Goal: Information Seeking & Learning: Learn about a topic

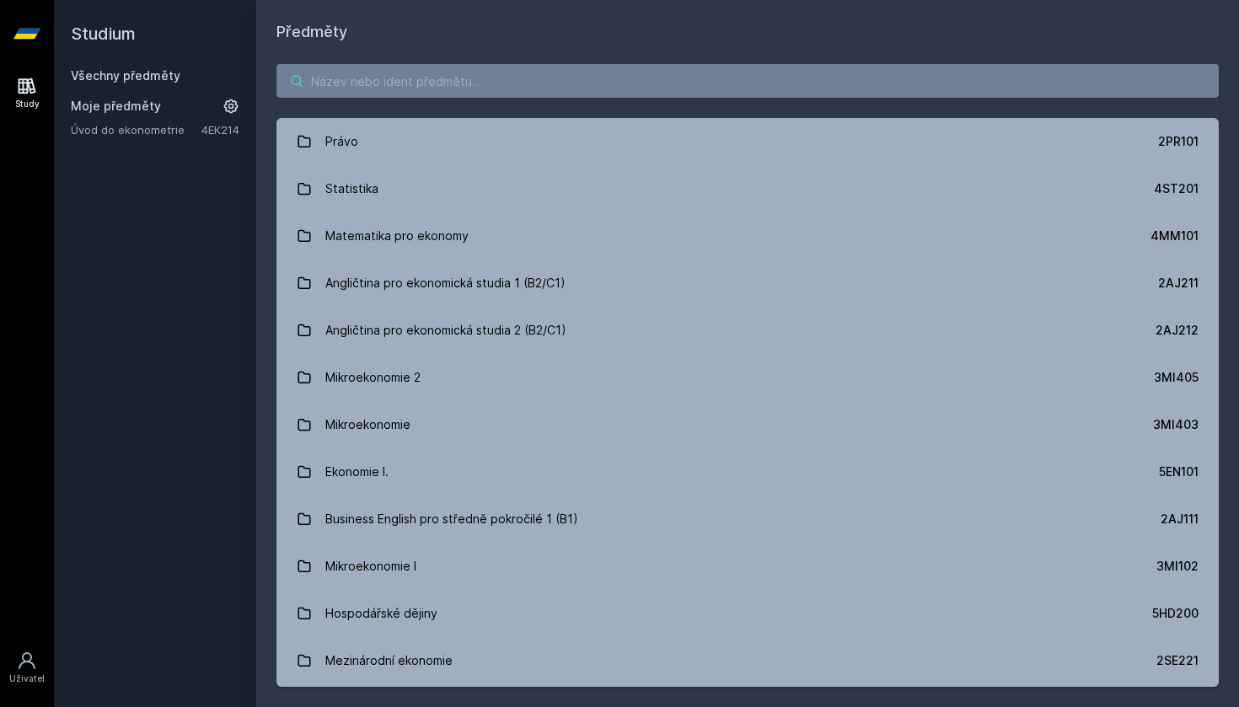
click at [449, 92] on input "search" at bounding box center [747, 81] width 942 height 34
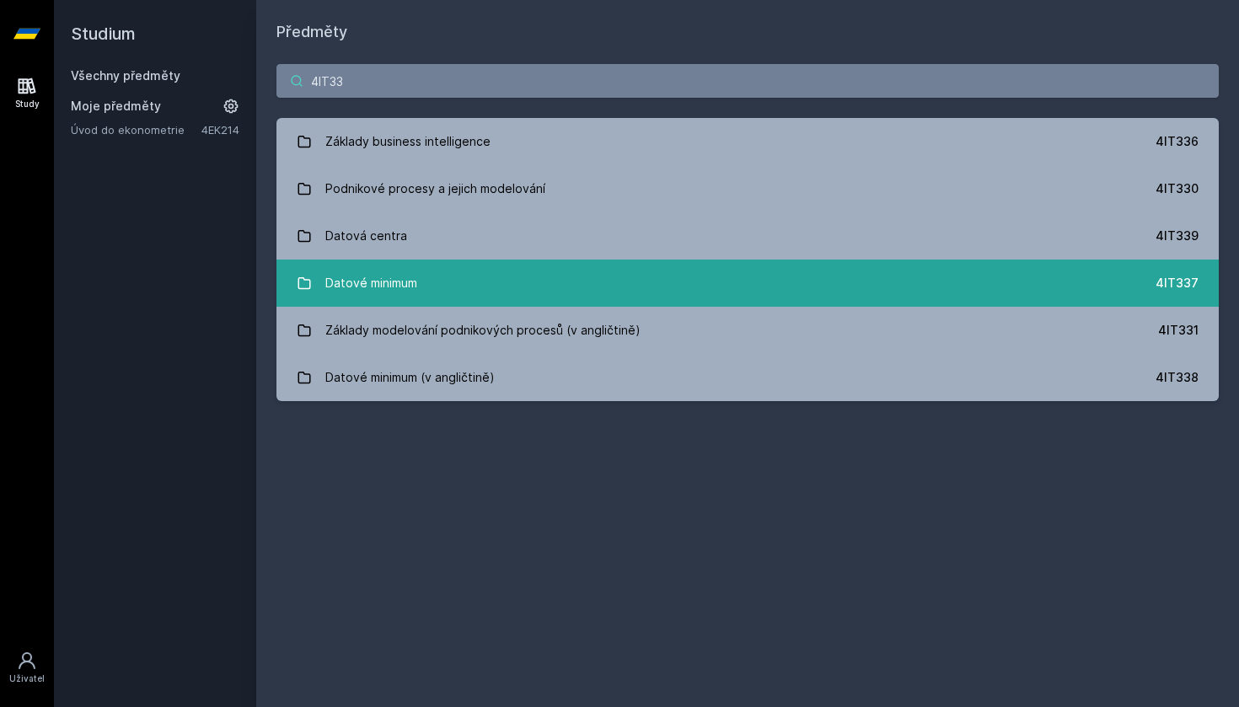
type input "4IT33"
click at [429, 279] on link "Datové minimum 4IT337" at bounding box center [747, 283] width 942 height 47
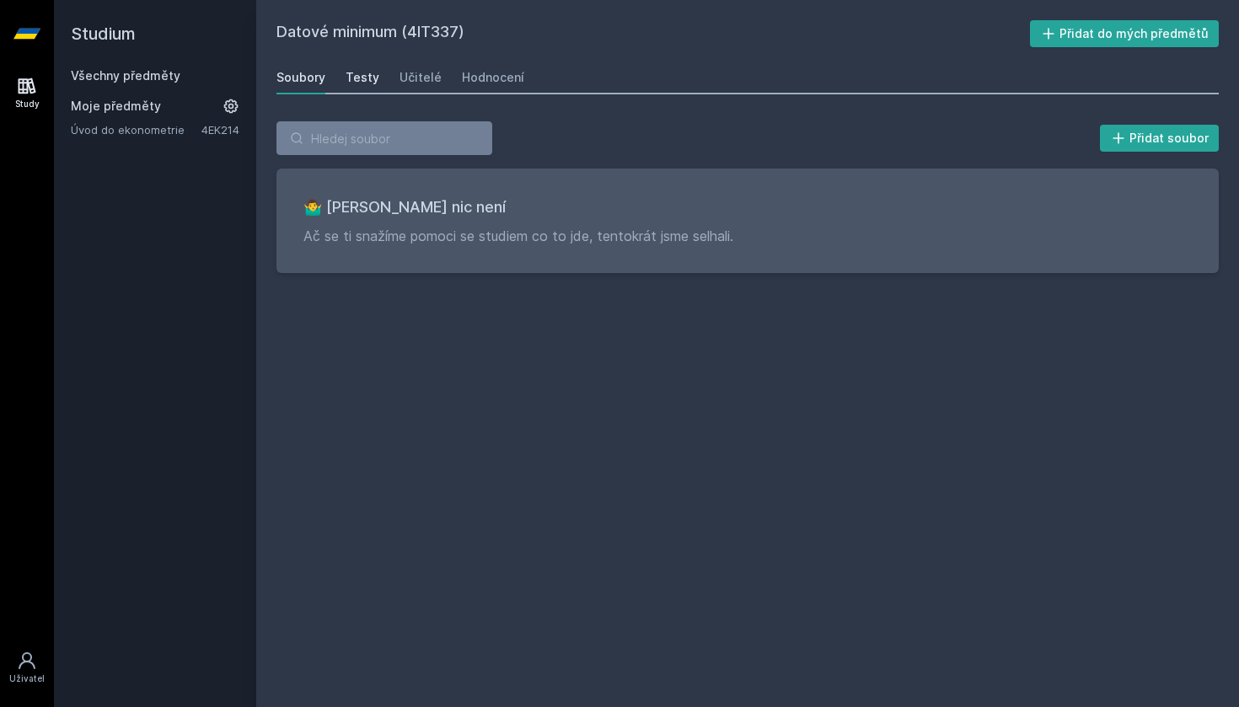
click at [367, 75] on div "Testy" at bounding box center [363, 77] width 34 height 17
click at [414, 77] on div "Učitelé" at bounding box center [421, 77] width 42 height 17
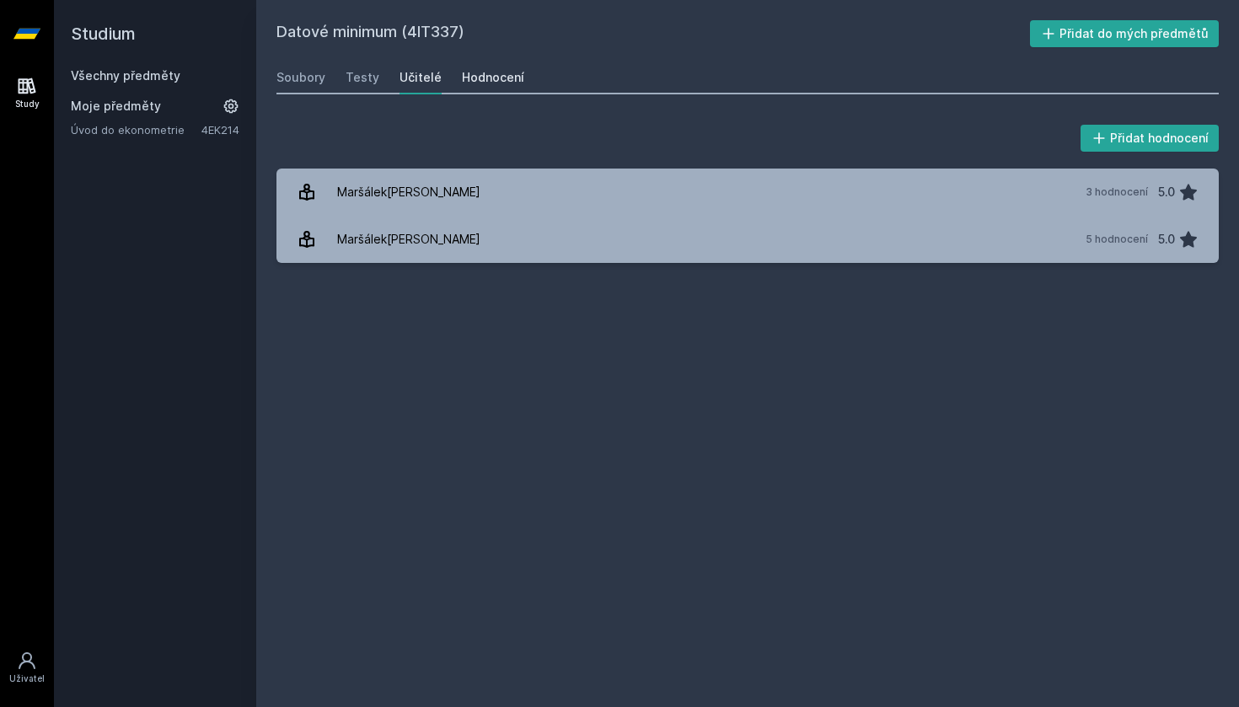
click at [482, 68] on link "Hodnocení" at bounding box center [493, 78] width 62 height 34
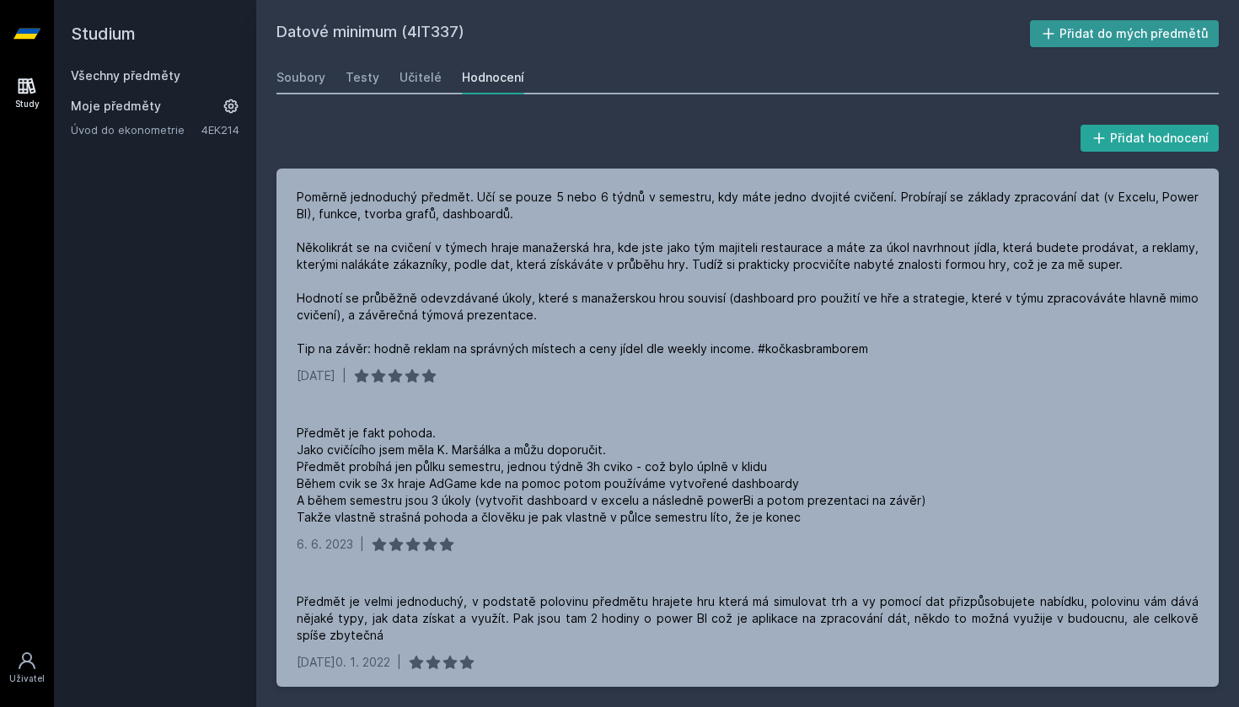
click at [1054, 38] on icon at bounding box center [1048, 33] width 17 height 17
click at [164, 78] on link "Všechny předměty" at bounding box center [126, 75] width 110 height 14
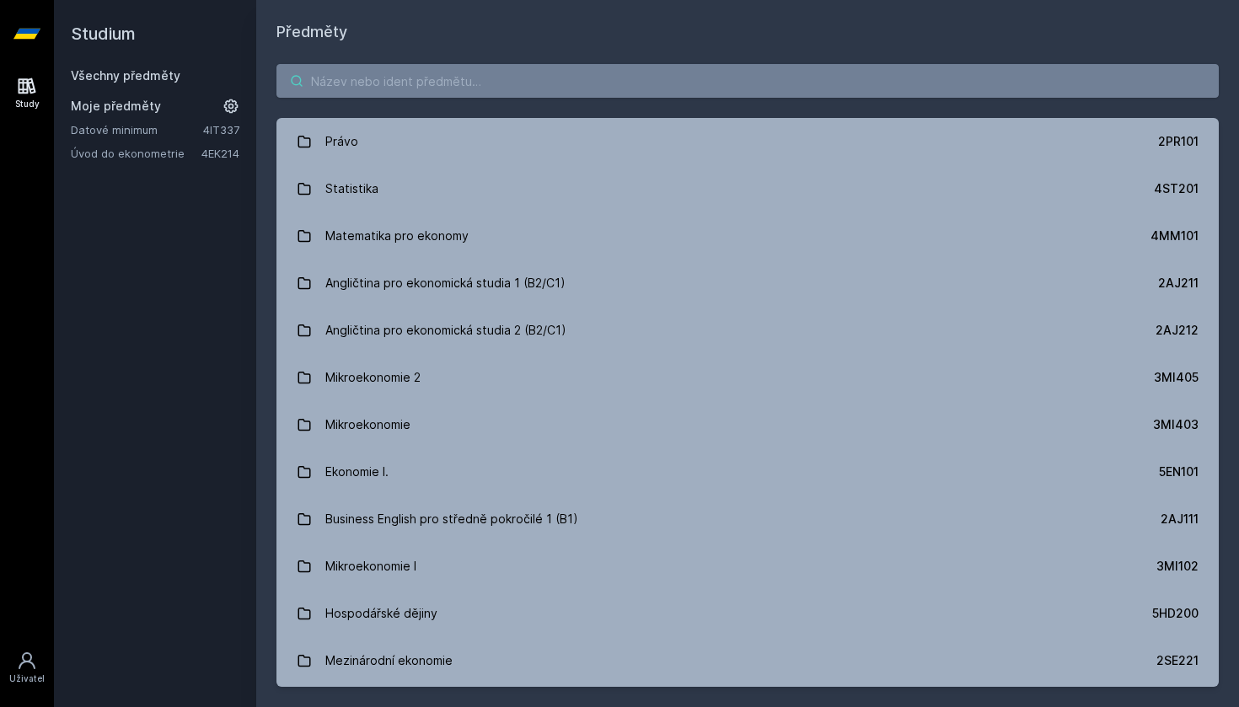
click at [365, 79] on input "search" at bounding box center [747, 81] width 942 height 34
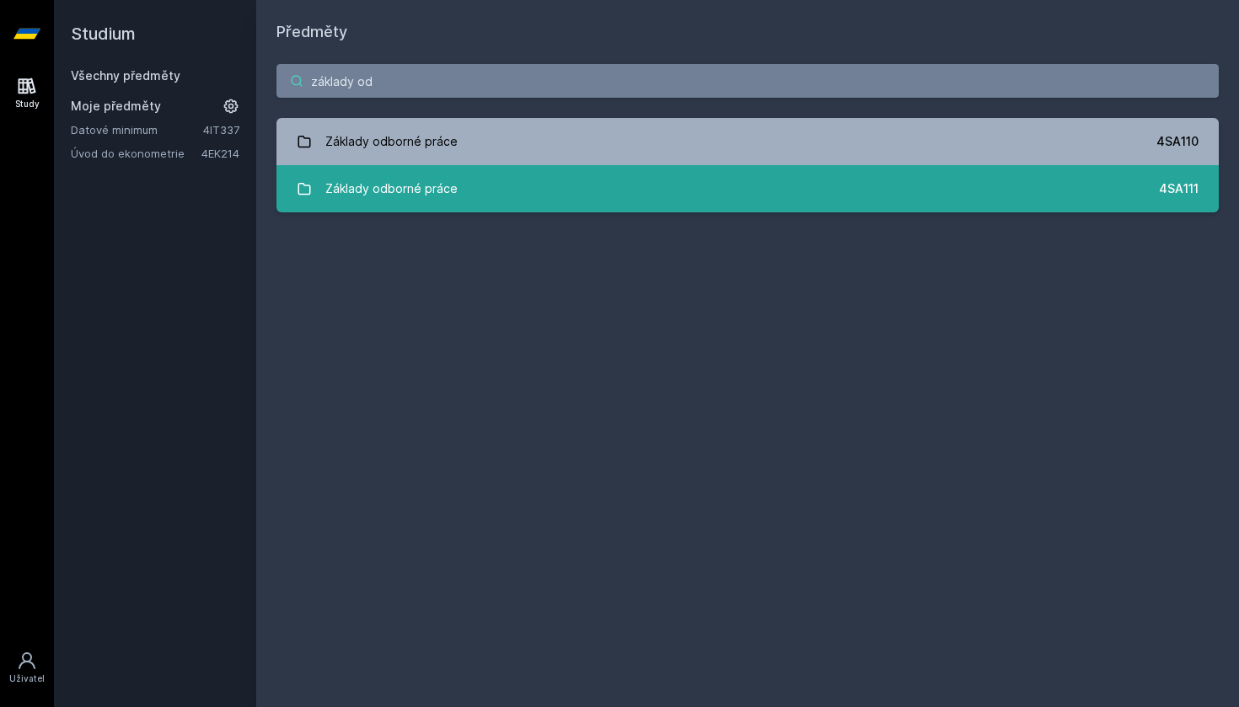
type input "základy od"
click at [451, 189] on div "Základy odborné práce" at bounding box center [391, 189] width 132 height 34
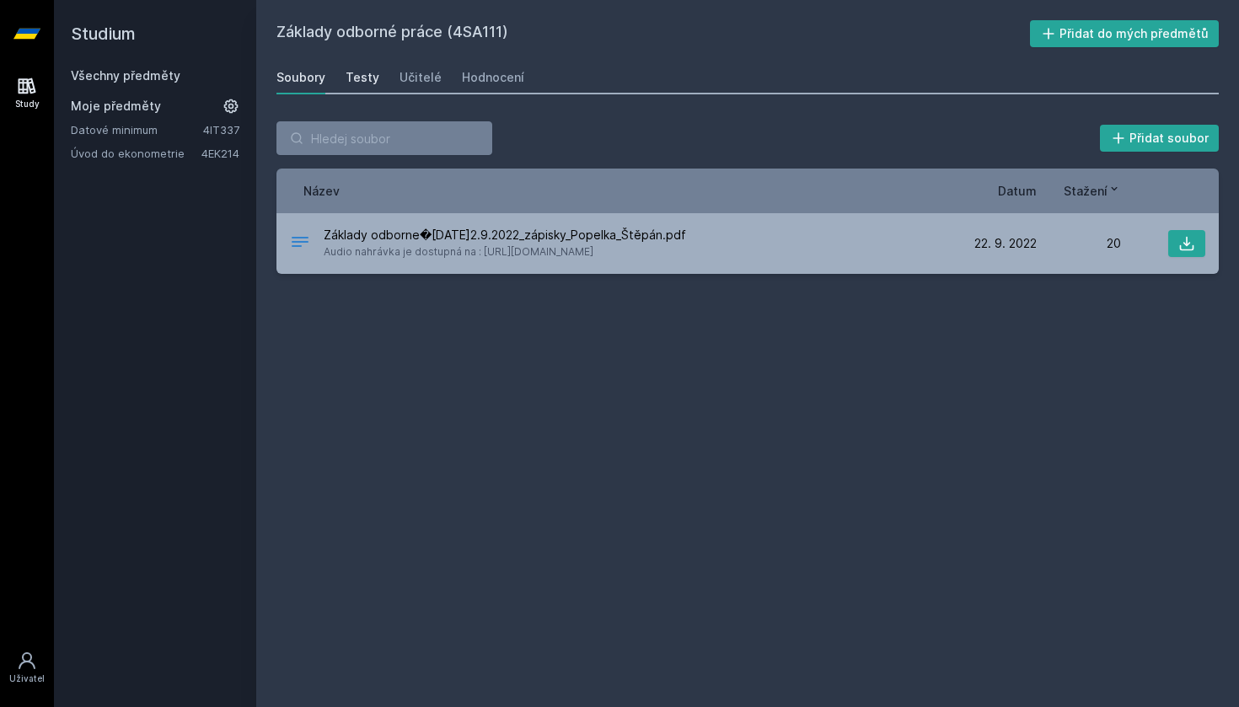
click at [356, 78] on div "Testy" at bounding box center [363, 77] width 34 height 17
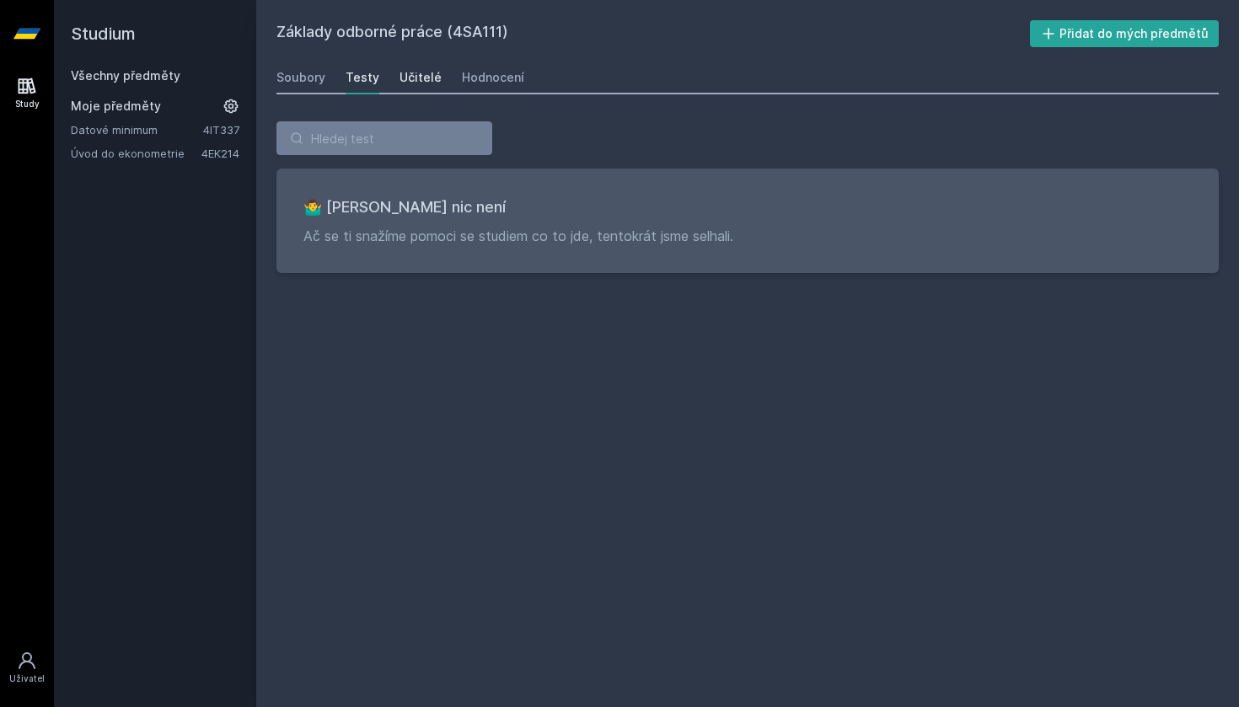
click at [416, 76] on div "Učitelé" at bounding box center [421, 77] width 42 height 17
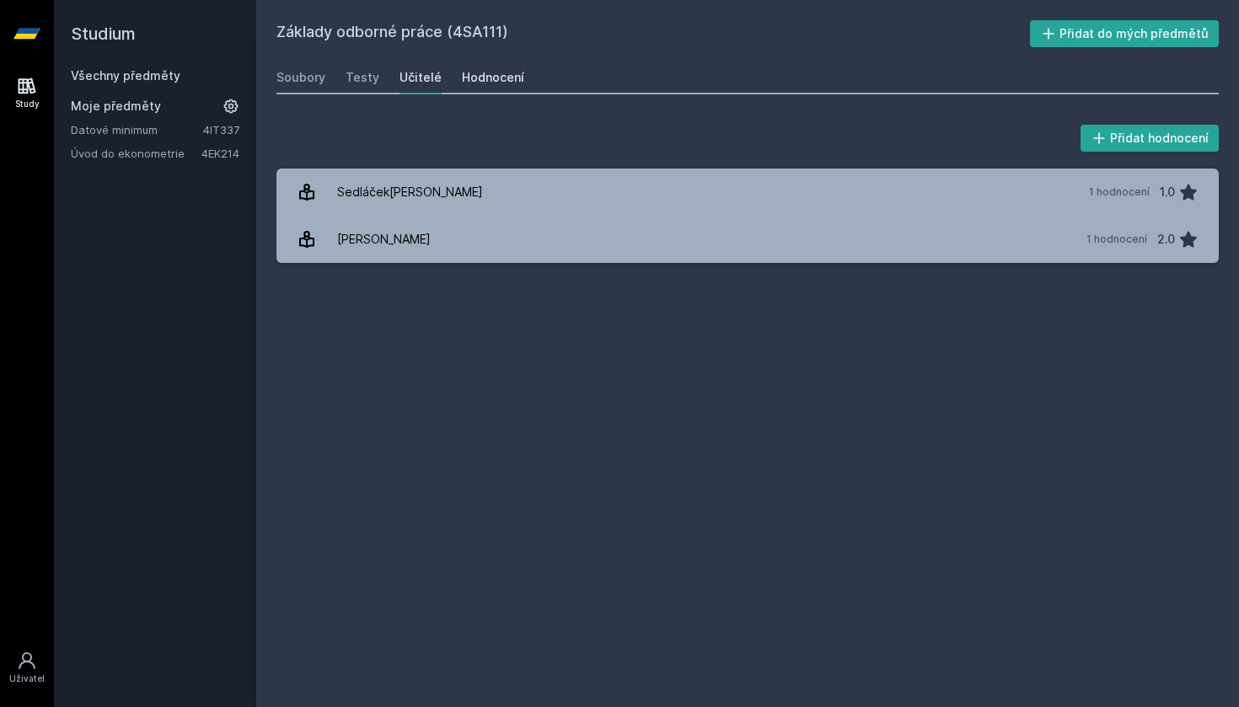
click at [490, 74] on div "Hodnocení" at bounding box center [493, 77] width 62 height 17
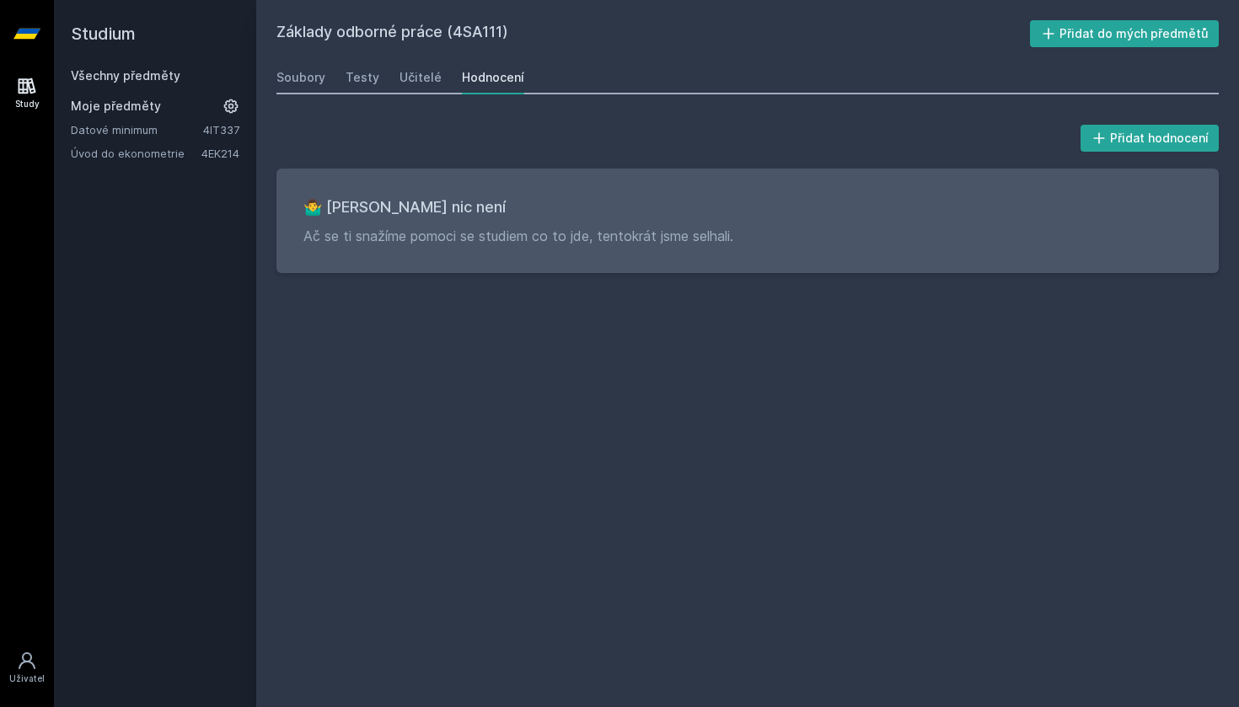
click at [158, 79] on link "Všechny předměty" at bounding box center [126, 75] width 110 height 14
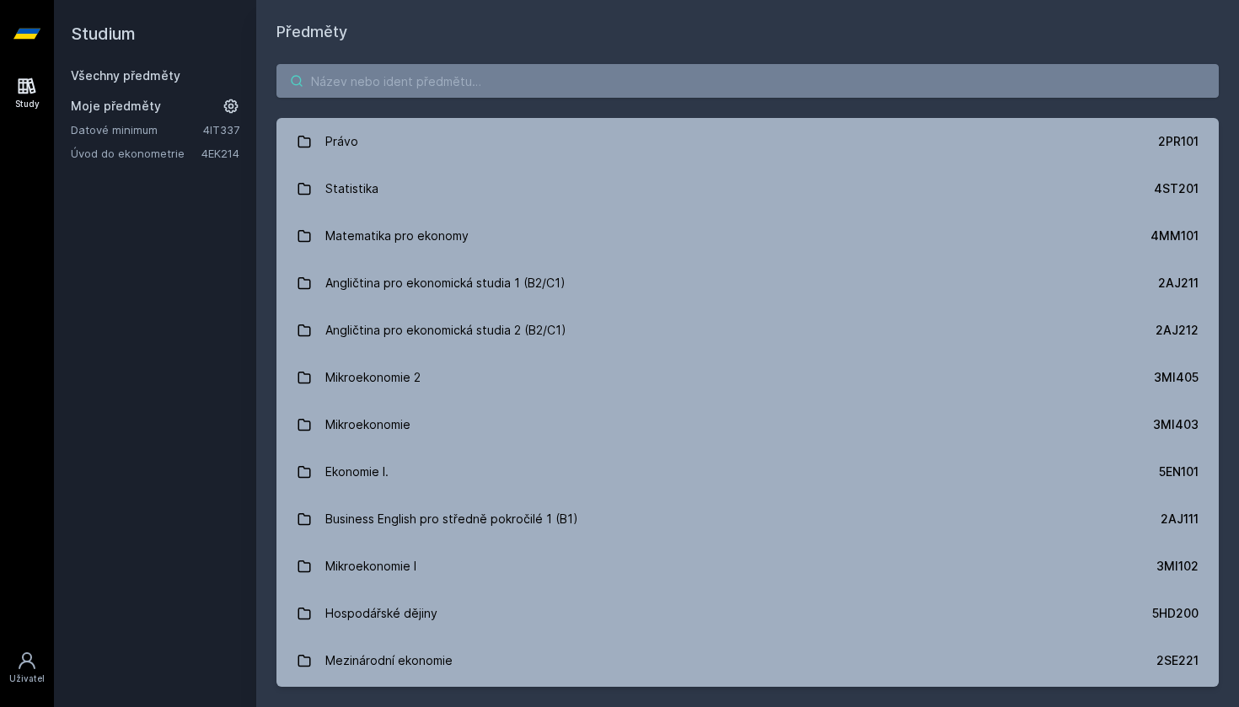
click at [421, 96] on input "search" at bounding box center [747, 81] width 942 height 34
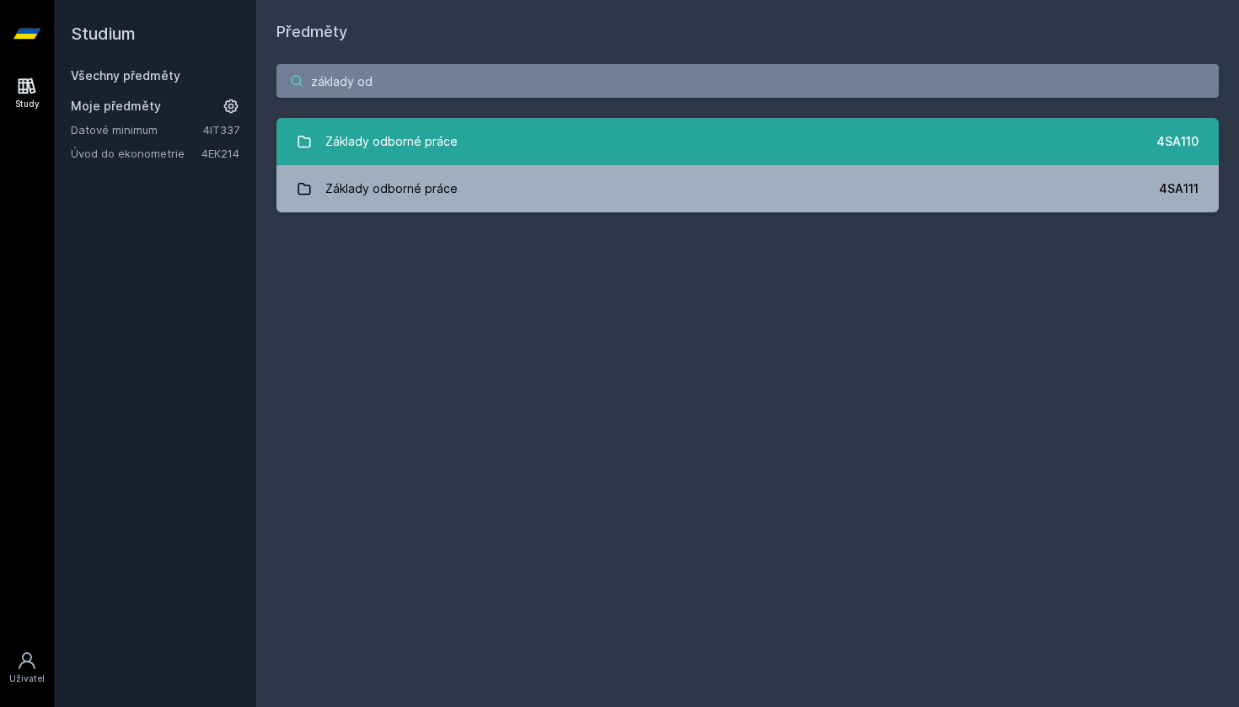
type input "základy od"
click at [438, 142] on div "Základy odborné práce" at bounding box center [391, 142] width 132 height 34
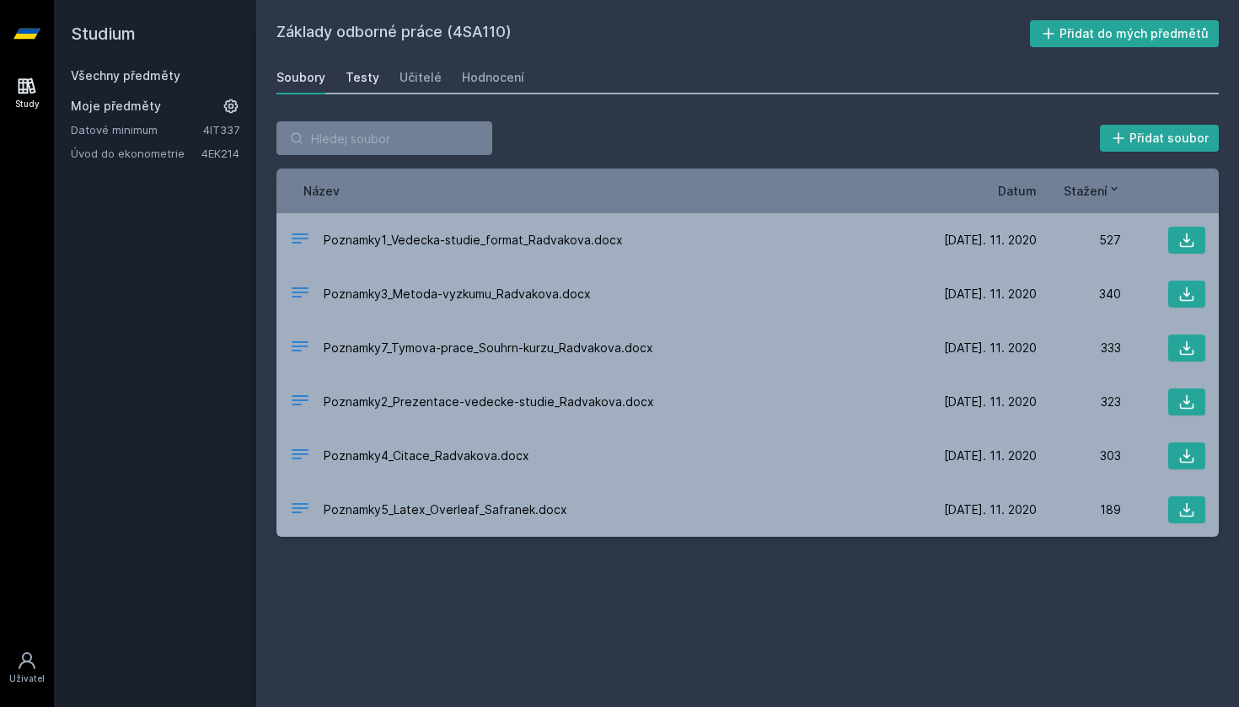
click at [365, 70] on div "Testy" at bounding box center [363, 77] width 34 height 17
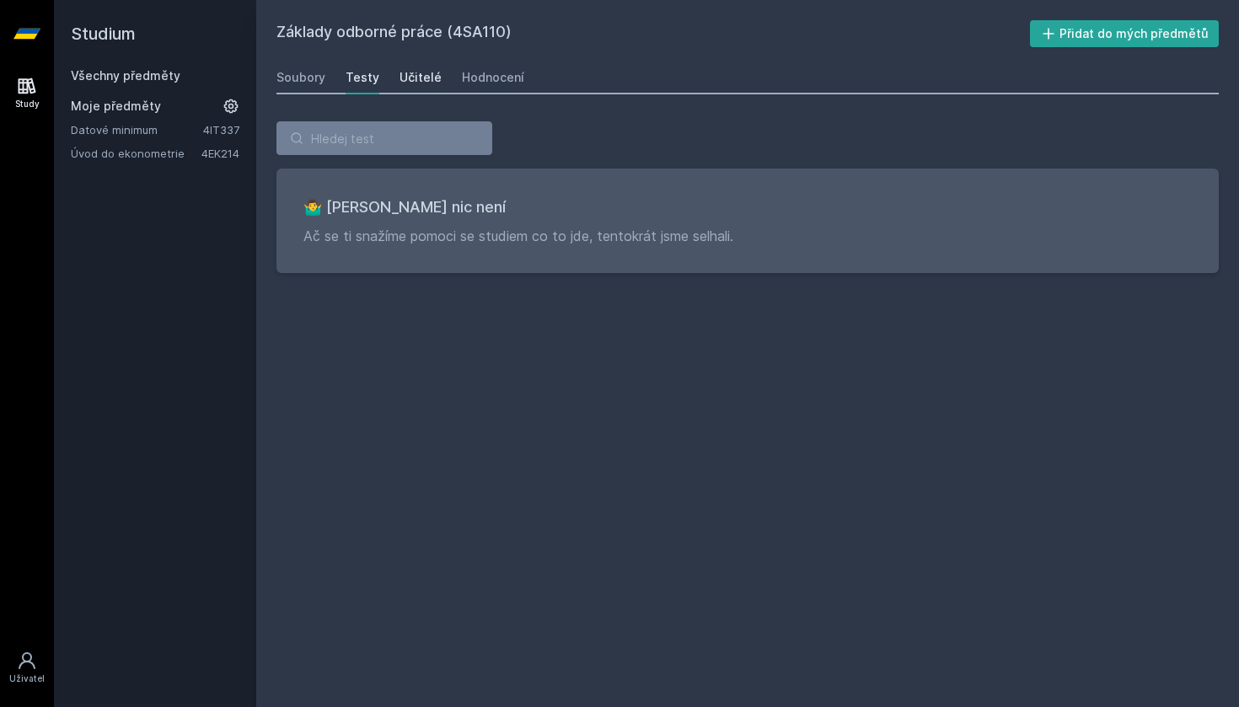
click at [411, 72] on div "Učitelé" at bounding box center [421, 77] width 42 height 17
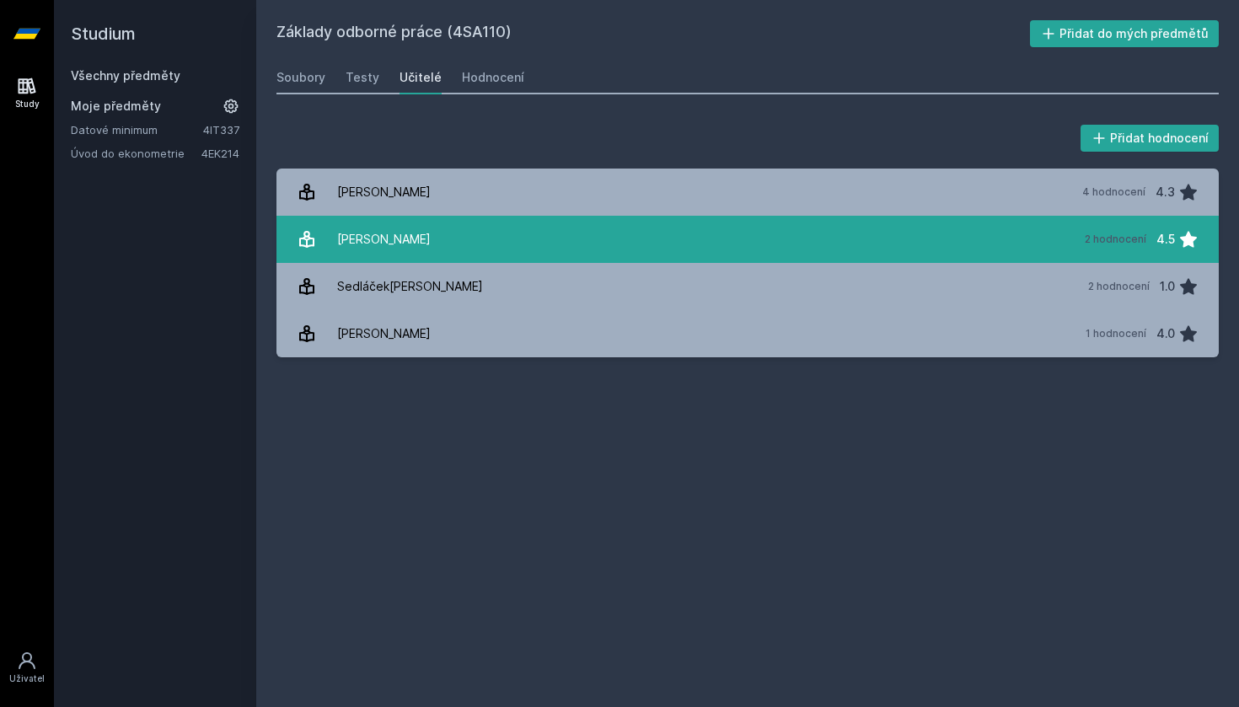
click at [467, 233] on link "Radváková Věra 2 hodnocení 4.5" at bounding box center [747, 239] width 942 height 47
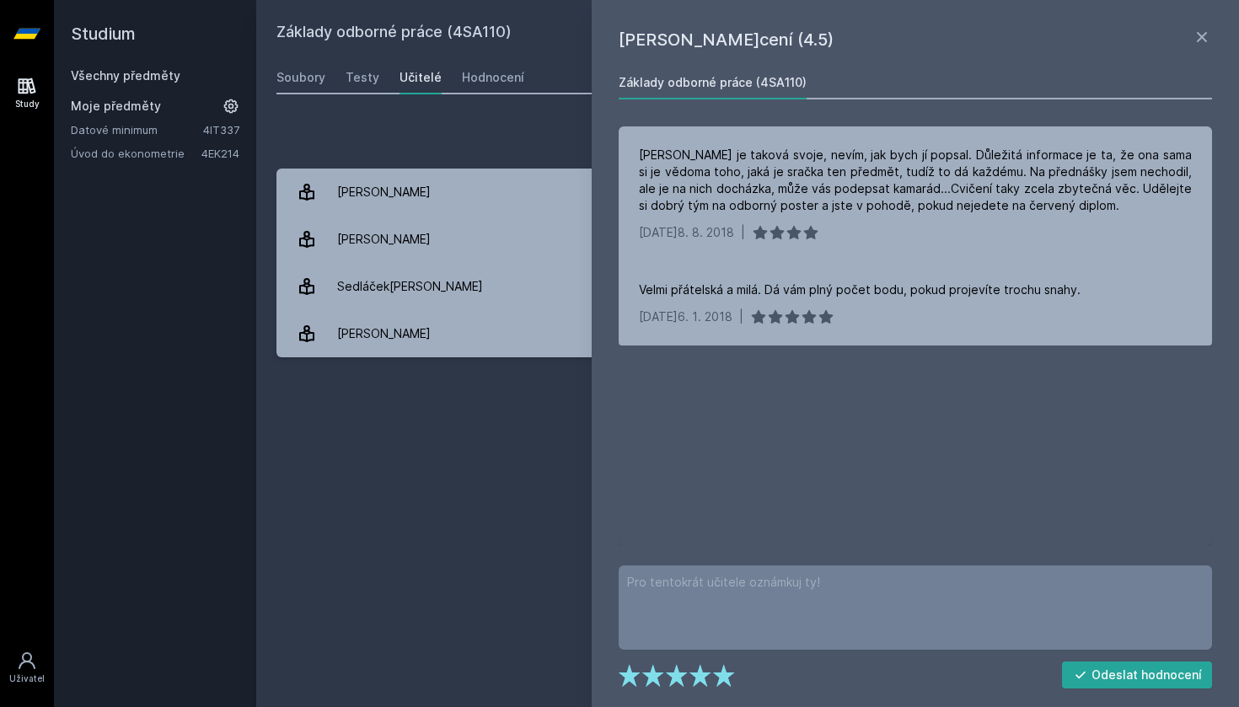
click at [584, 134] on div "Přidat hodnocení" at bounding box center [747, 138] width 942 height 34
click at [495, 76] on div "Hodnocení" at bounding box center [493, 77] width 62 height 17
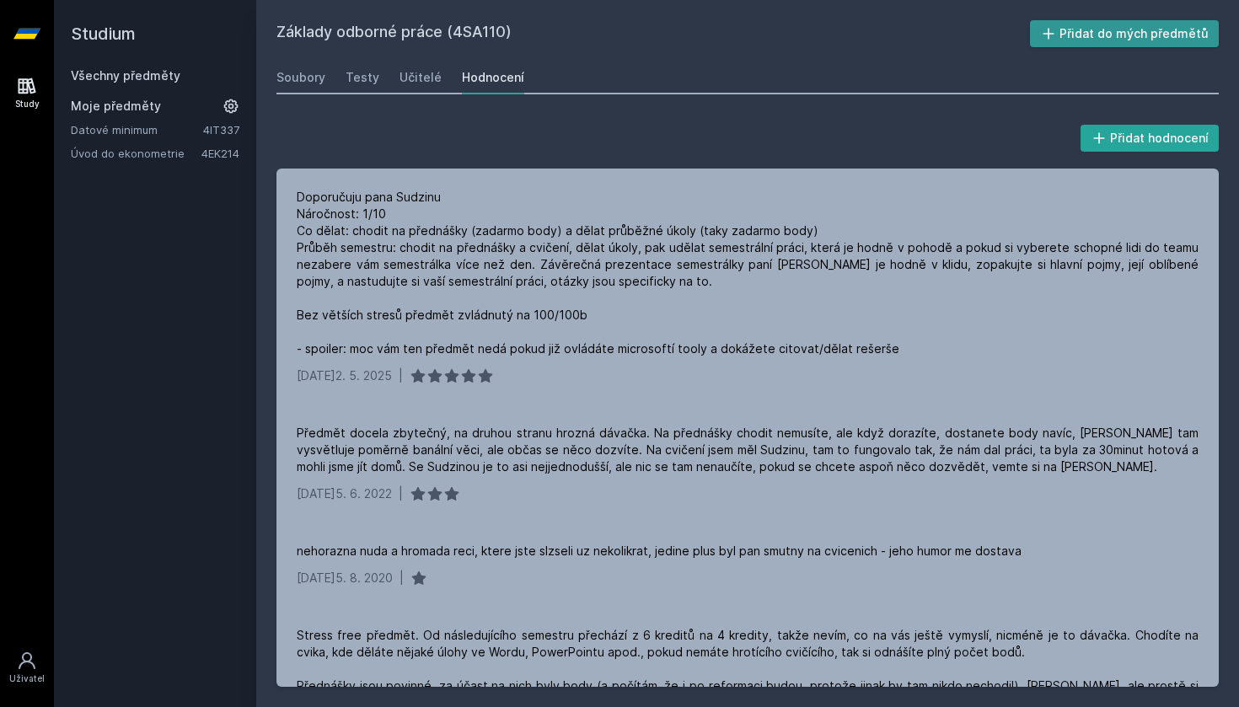
click at [1075, 36] on button "Přidat do mých předmětů" at bounding box center [1125, 33] width 190 height 27
click at [156, 70] on link "Všechny předměty" at bounding box center [126, 75] width 110 height 14
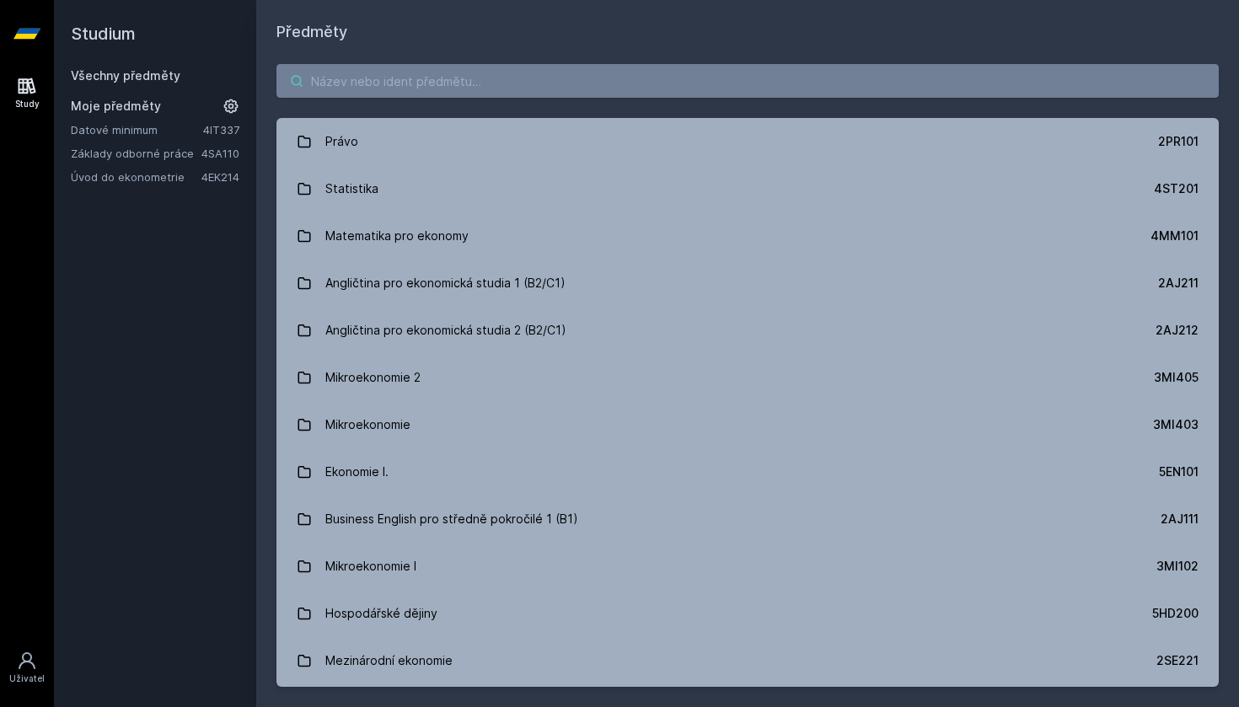
click at [378, 88] on input "search" at bounding box center [747, 81] width 942 height 34
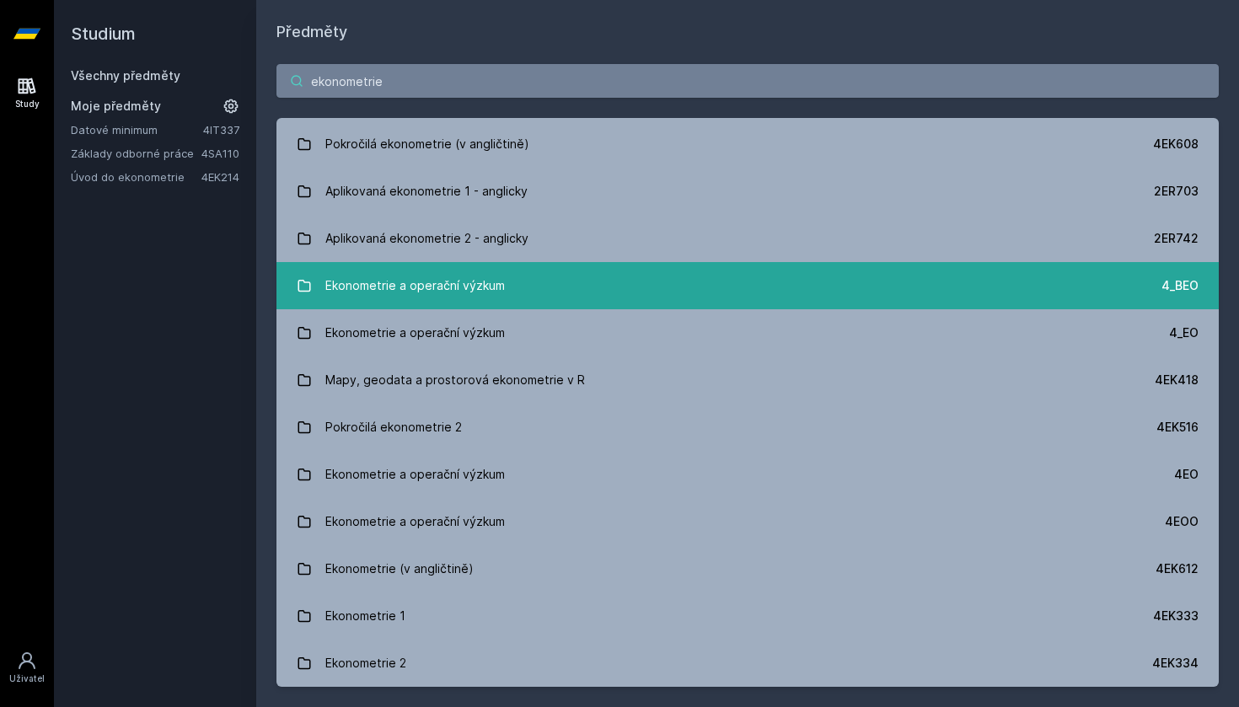
scroll to position [92, 0]
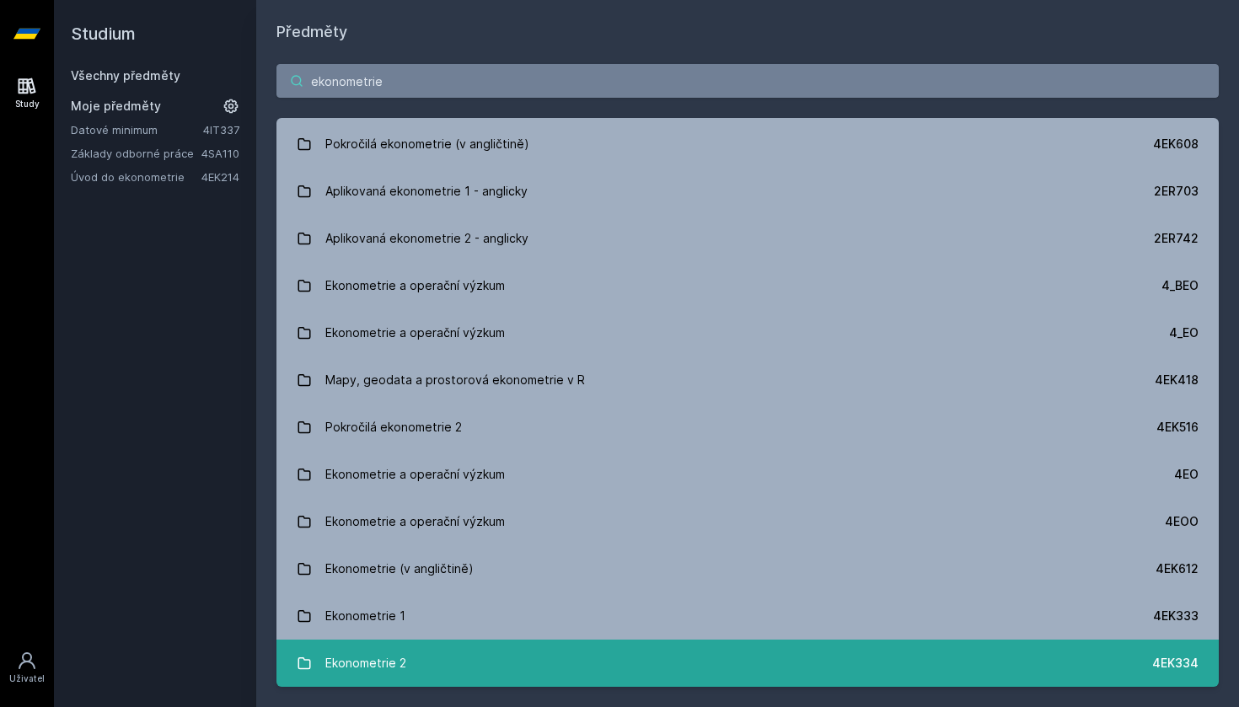
type input "ekonometrie"
click at [410, 671] on link "Ekonometrie 2 4EK334" at bounding box center [747, 663] width 942 height 47
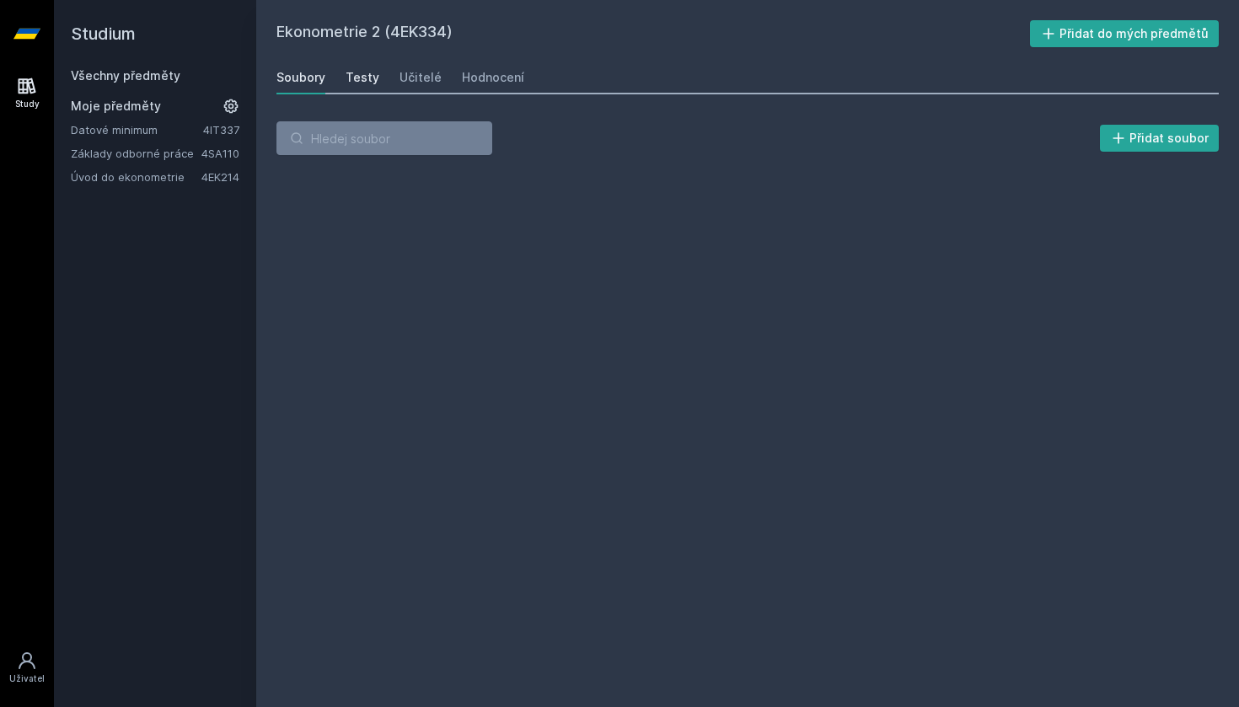
click at [362, 81] on div "Testy" at bounding box center [363, 77] width 34 height 17
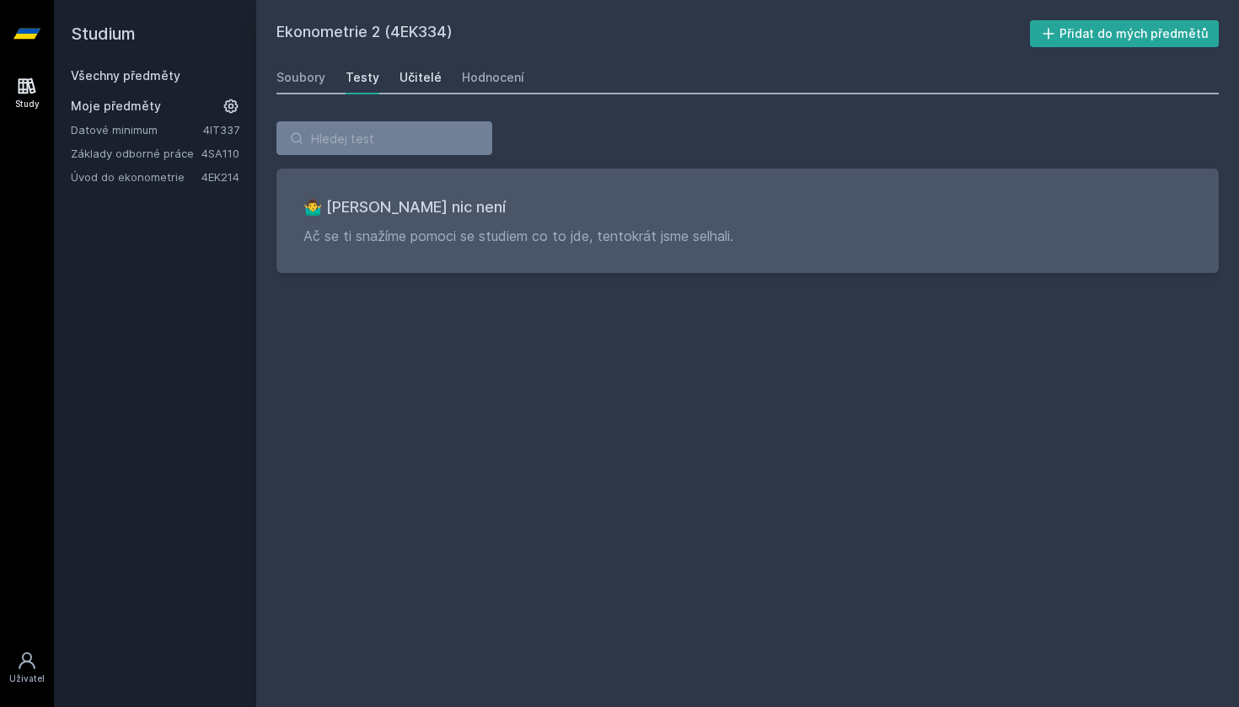
click at [418, 79] on div "Učitelé" at bounding box center [421, 77] width 42 height 17
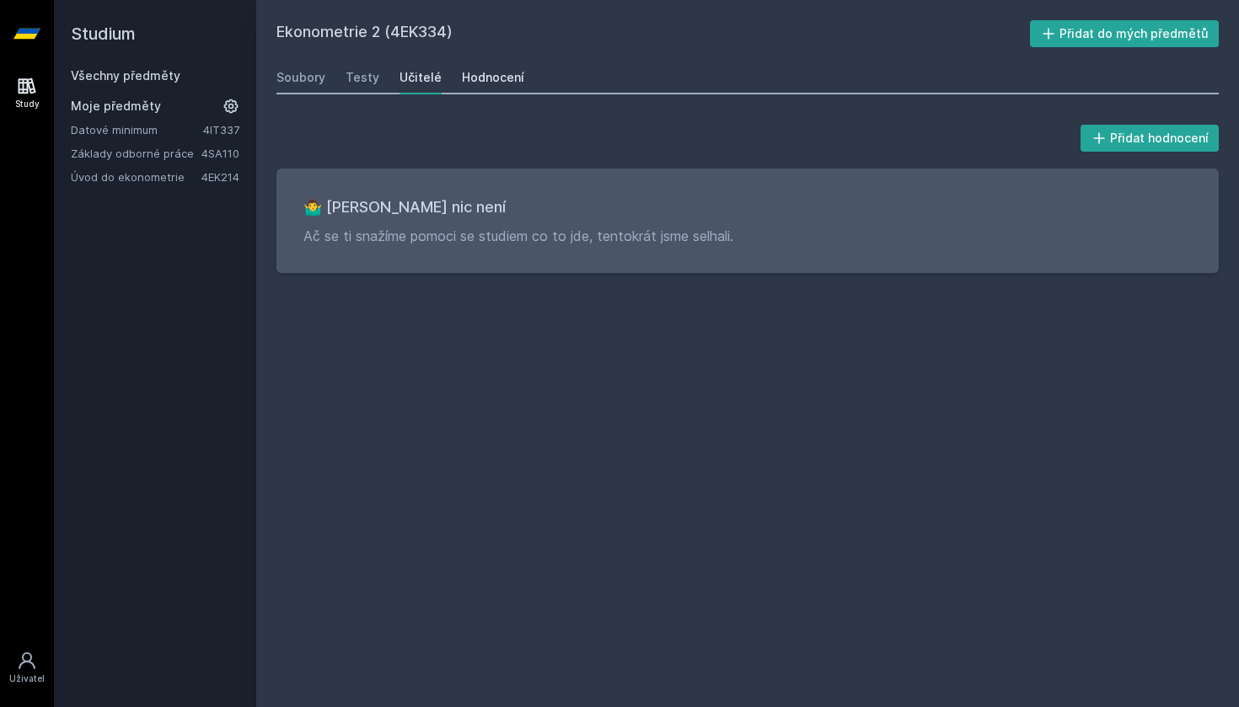
click at [500, 75] on div "Hodnocení" at bounding box center [493, 77] width 62 height 17
click at [297, 75] on div "Soubory" at bounding box center [300, 77] width 49 height 17
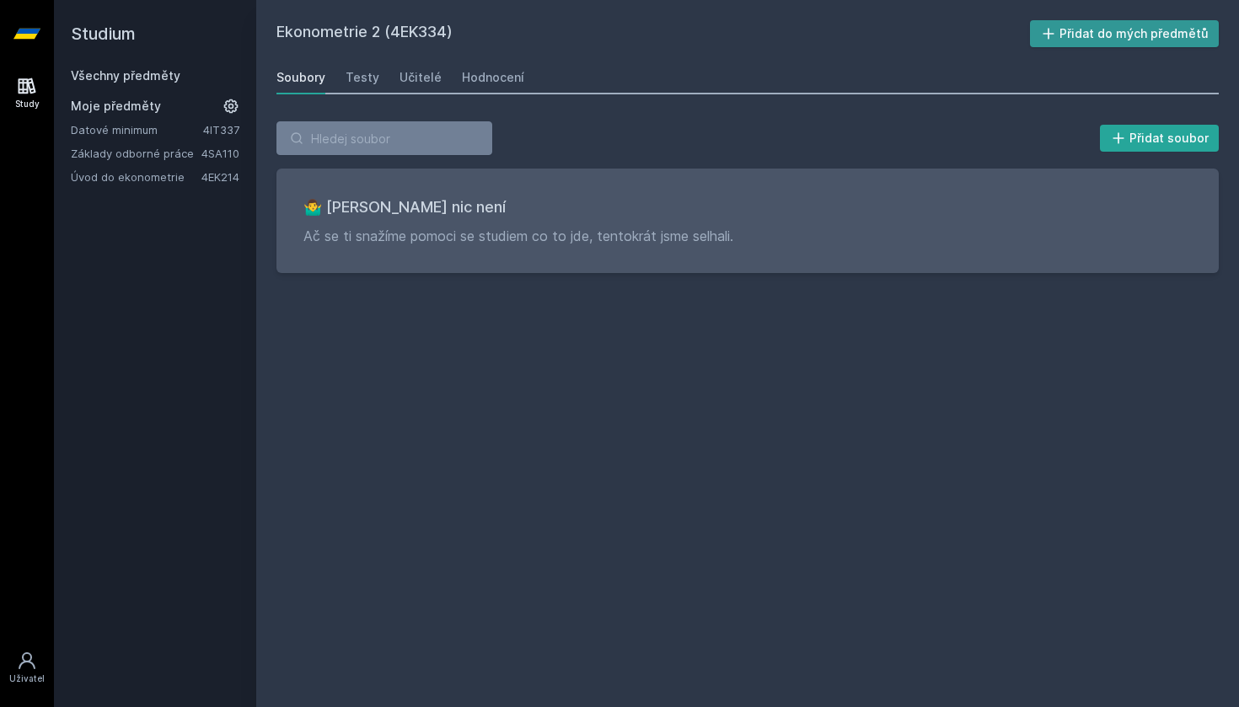
click at [1065, 30] on button "Přidat do mých předmětů" at bounding box center [1125, 33] width 190 height 27
click at [133, 79] on link "Všechny předměty" at bounding box center [126, 75] width 110 height 14
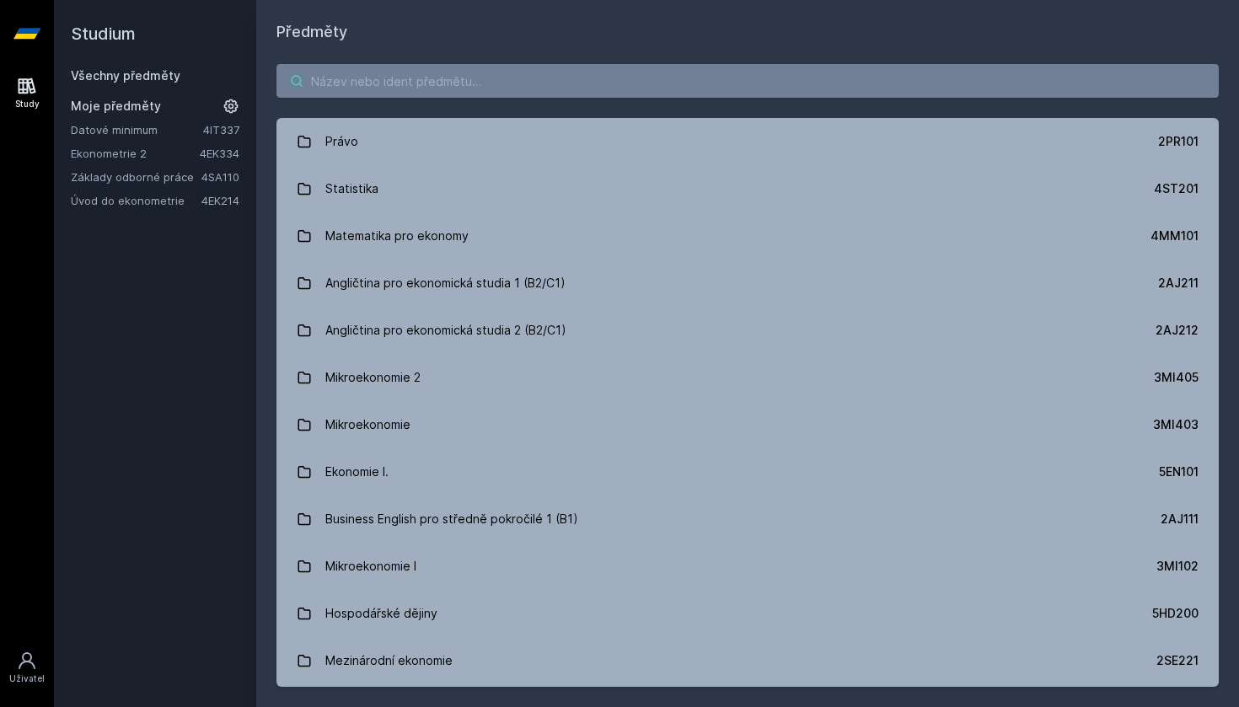
click at [374, 83] on input "search" at bounding box center [747, 81] width 942 height 34
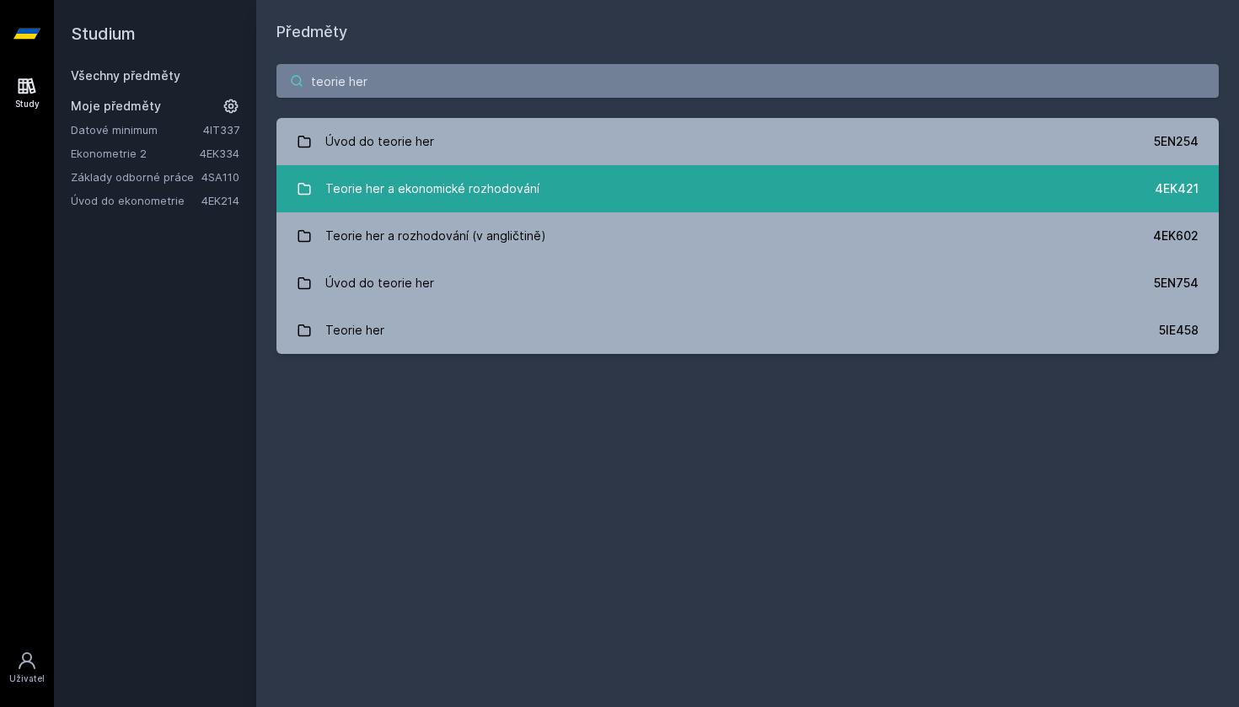
type input "teorie her"
click at [389, 204] on div "Teorie her a ekonomické rozhodování" at bounding box center [432, 189] width 214 height 34
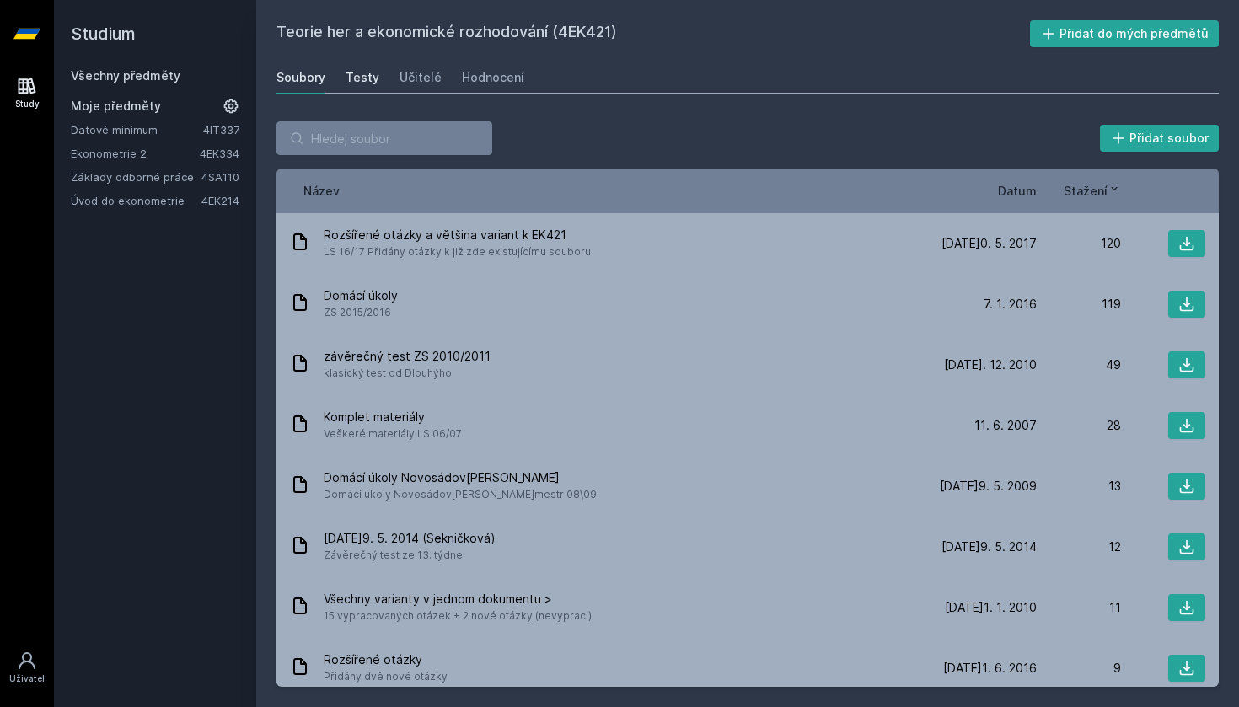
click at [358, 73] on div "Testy" at bounding box center [363, 77] width 34 height 17
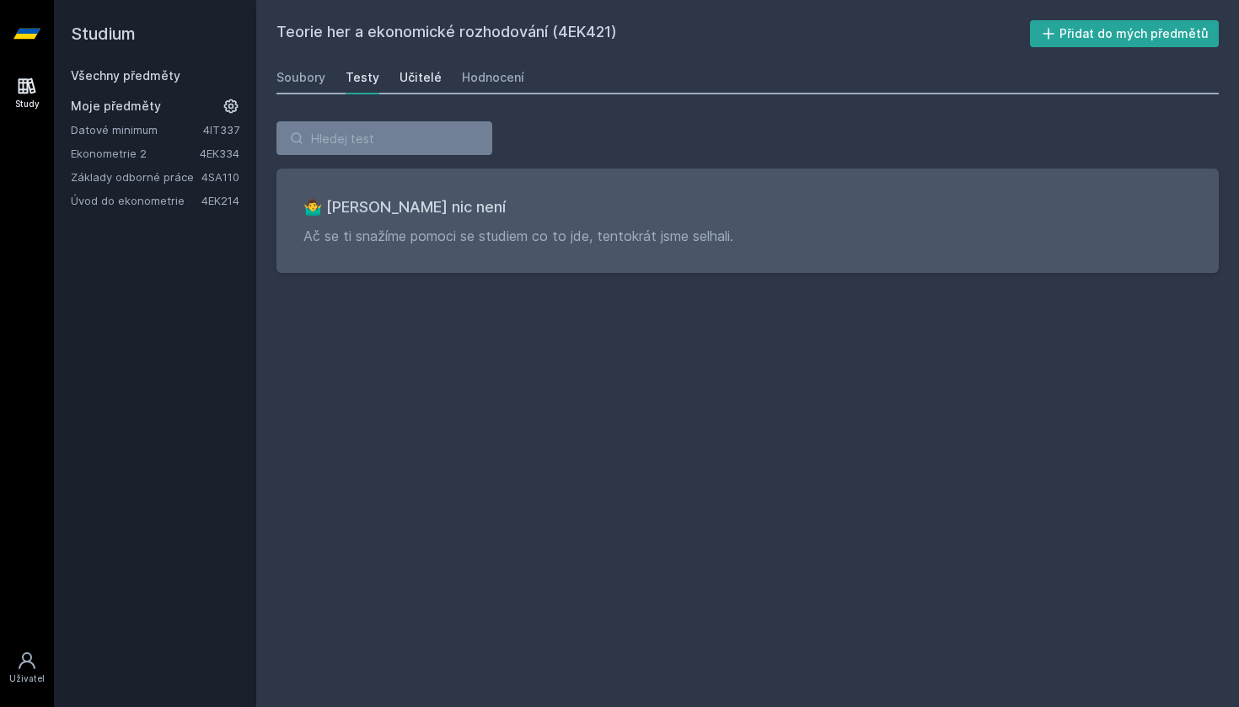
click at [416, 72] on div "Učitelé" at bounding box center [421, 77] width 42 height 17
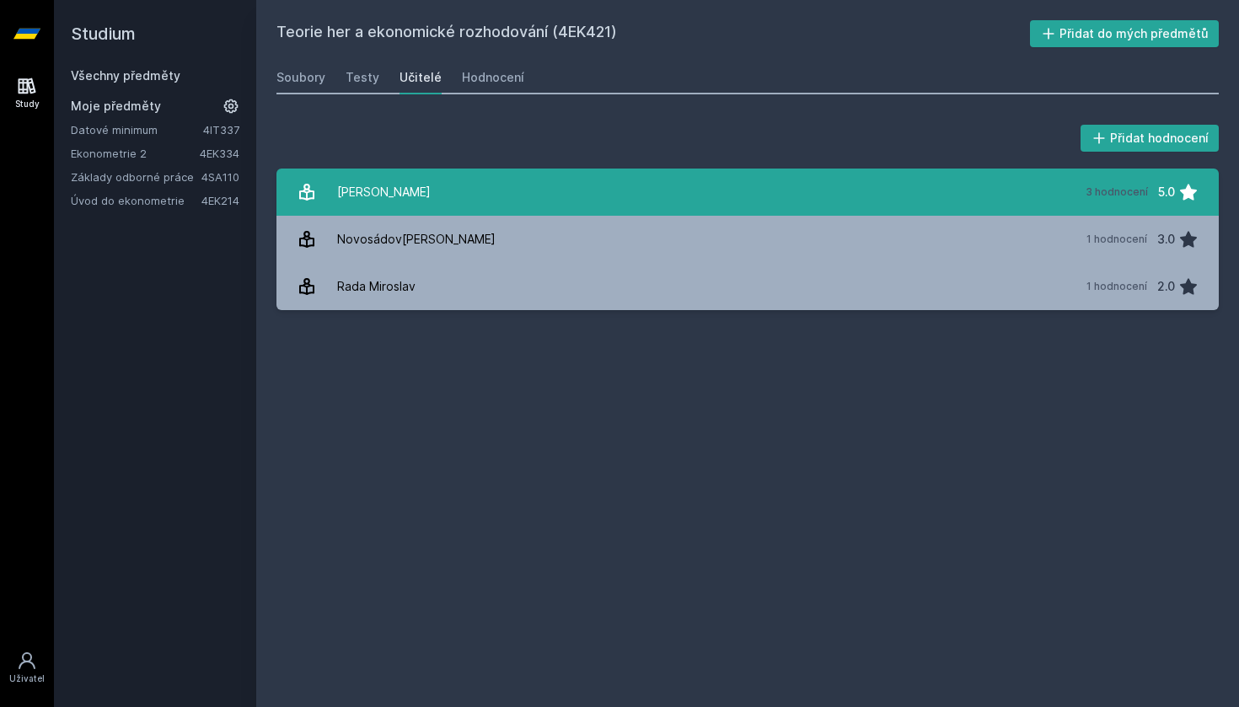
click at [457, 196] on link "Dlouhý Martin 3 hodnocení 5.0" at bounding box center [747, 192] width 942 height 47
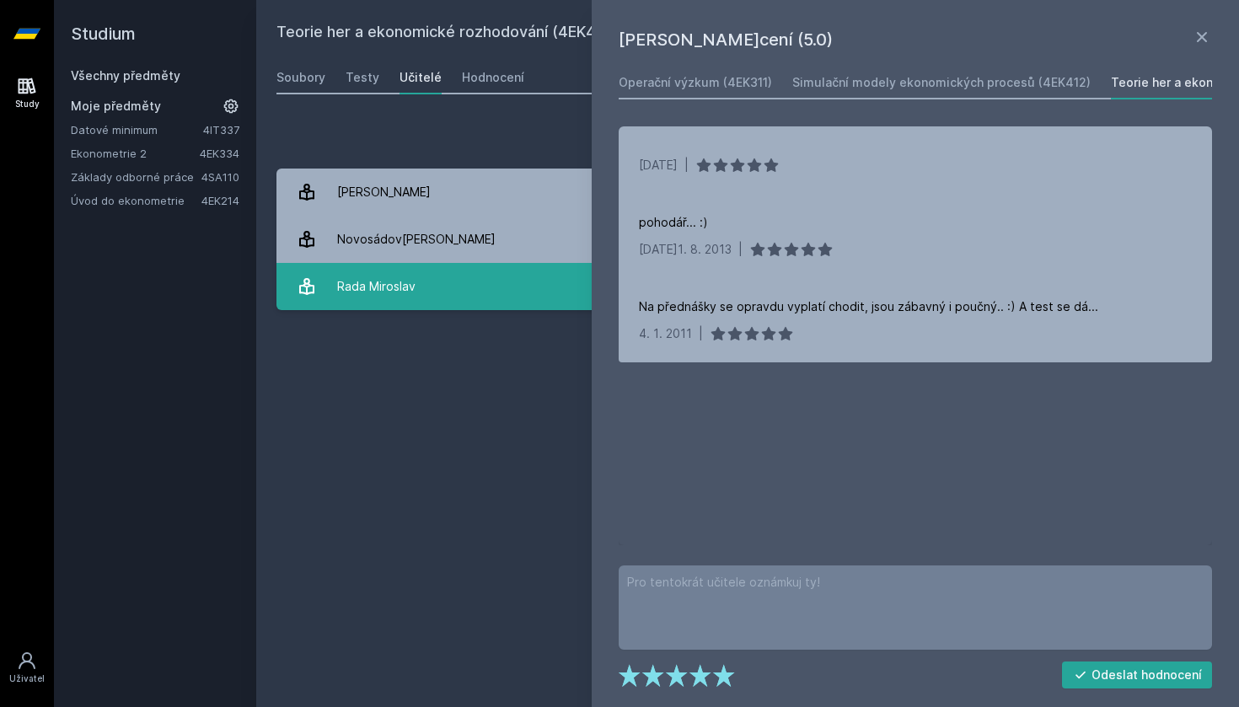
click at [417, 288] on link "Rada Miroslav 1 hodnocení 2.0" at bounding box center [747, 286] width 942 height 47
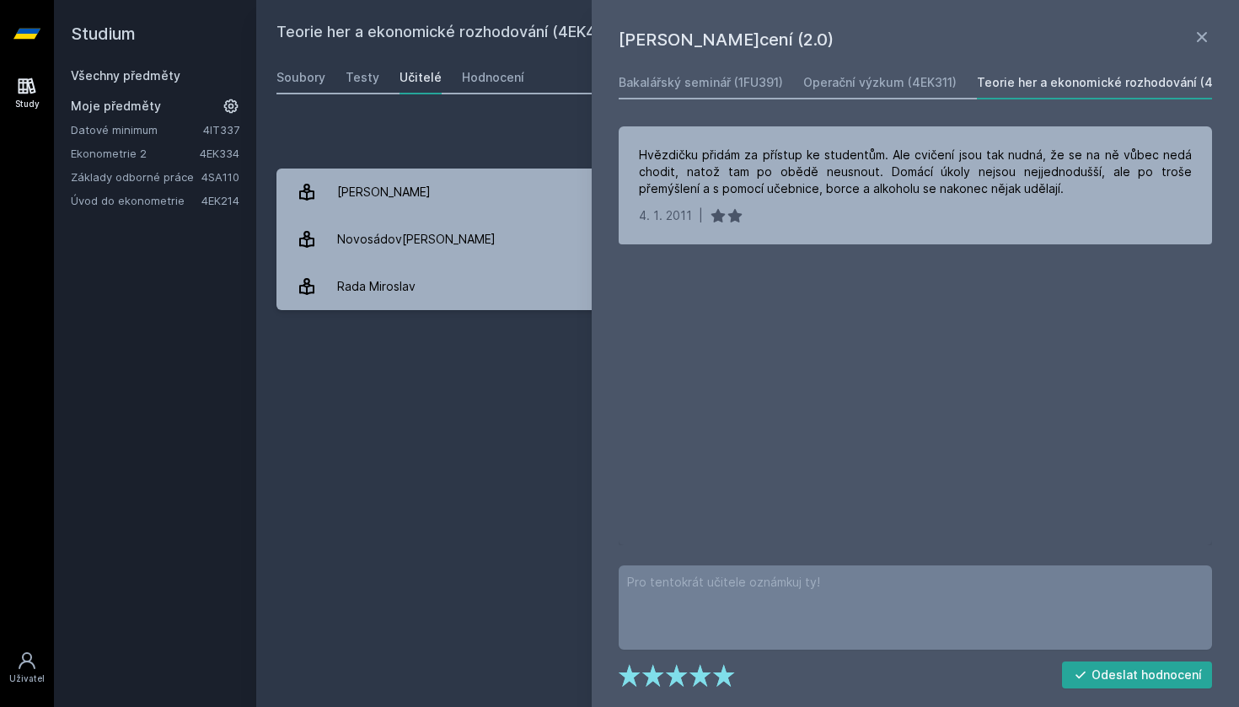
click at [487, 149] on div "Přidat hodnocení" at bounding box center [747, 138] width 942 height 34
click at [1205, 29] on icon at bounding box center [1202, 37] width 20 height 20
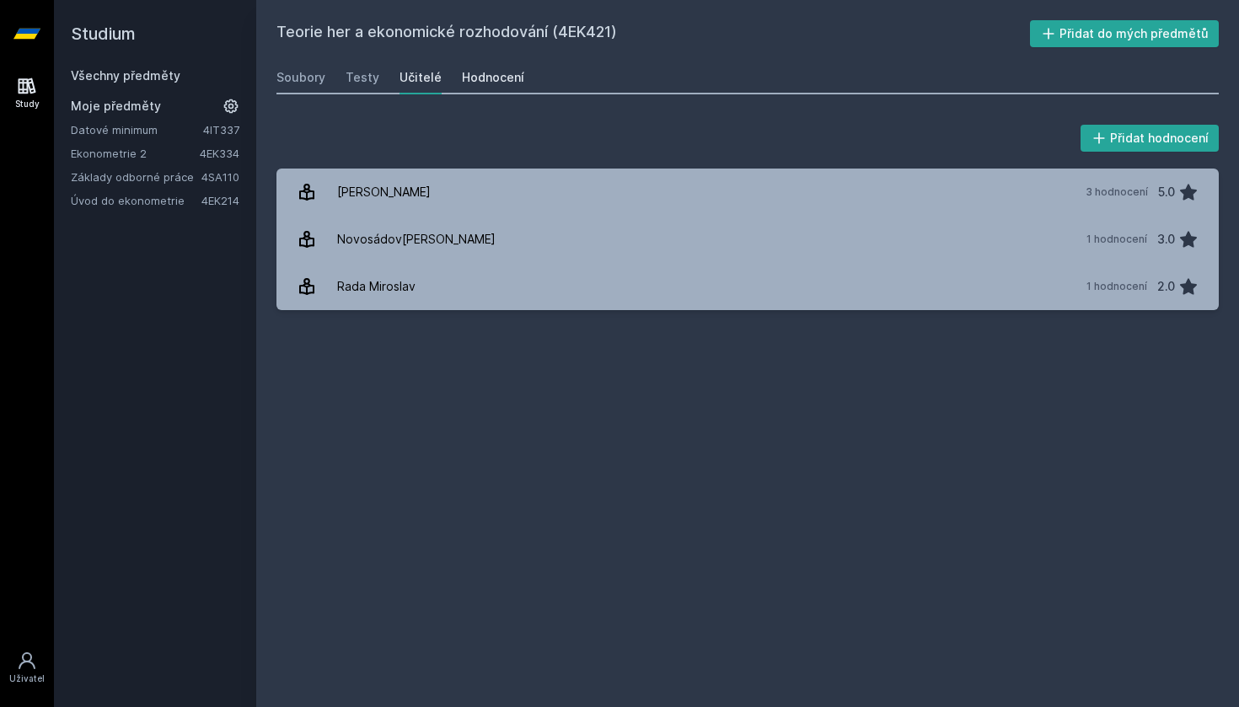
click at [501, 88] on link "Hodnocení" at bounding box center [493, 78] width 62 height 34
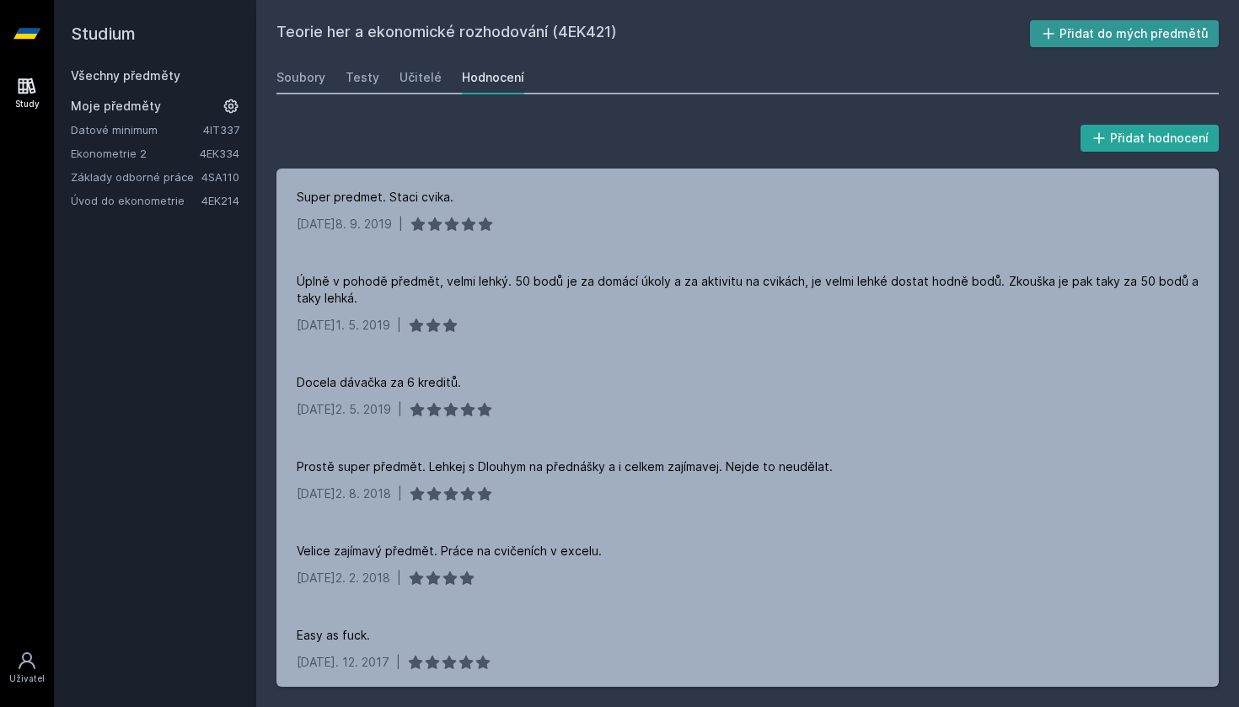
click at [1086, 29] on button "Přidat do mých předmětů" at bounding box center [1125, 33] width 190 height 27
click at [153, 75] on link "Všechny předměty" at bounding box center [126, 75] width 110 height 14
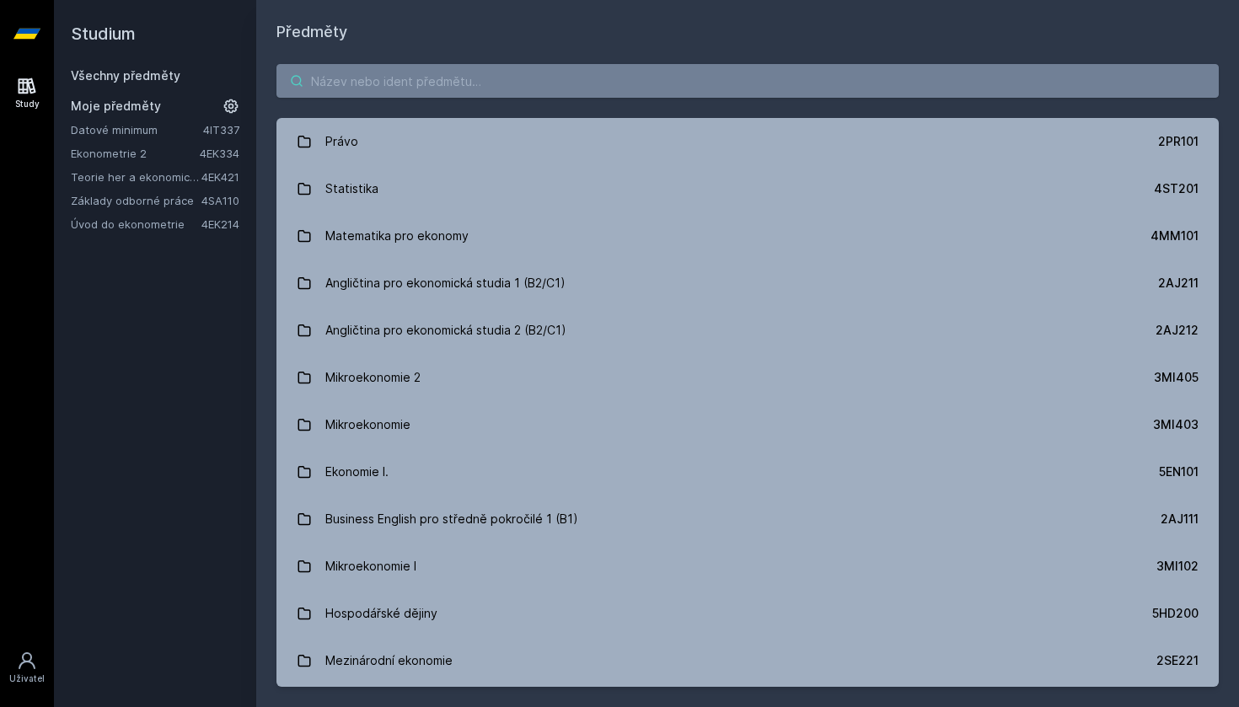
click at [459, 76] on input "search" at bounding box center [747, 81] width 942 height 34
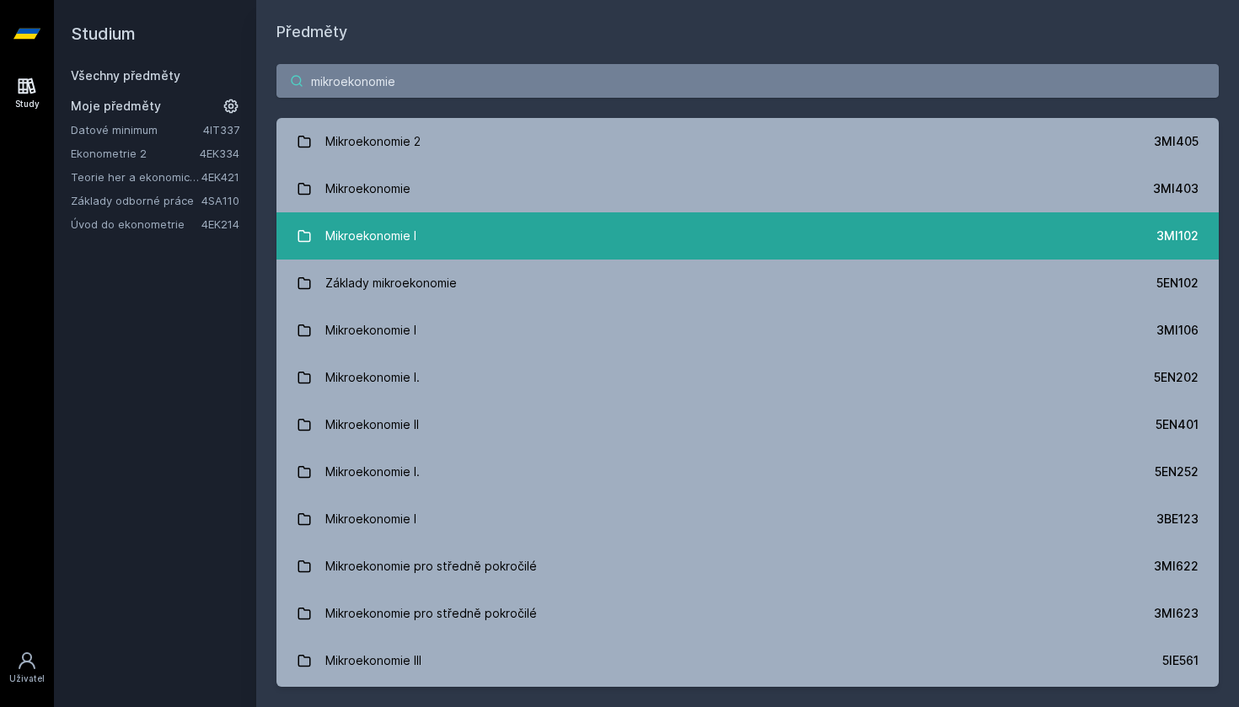
type input "mikroekonomie"
click at [721, 237] on link "Mikroekonomie I 3MI102" at bounding box center [747, 235] width 942 height 47
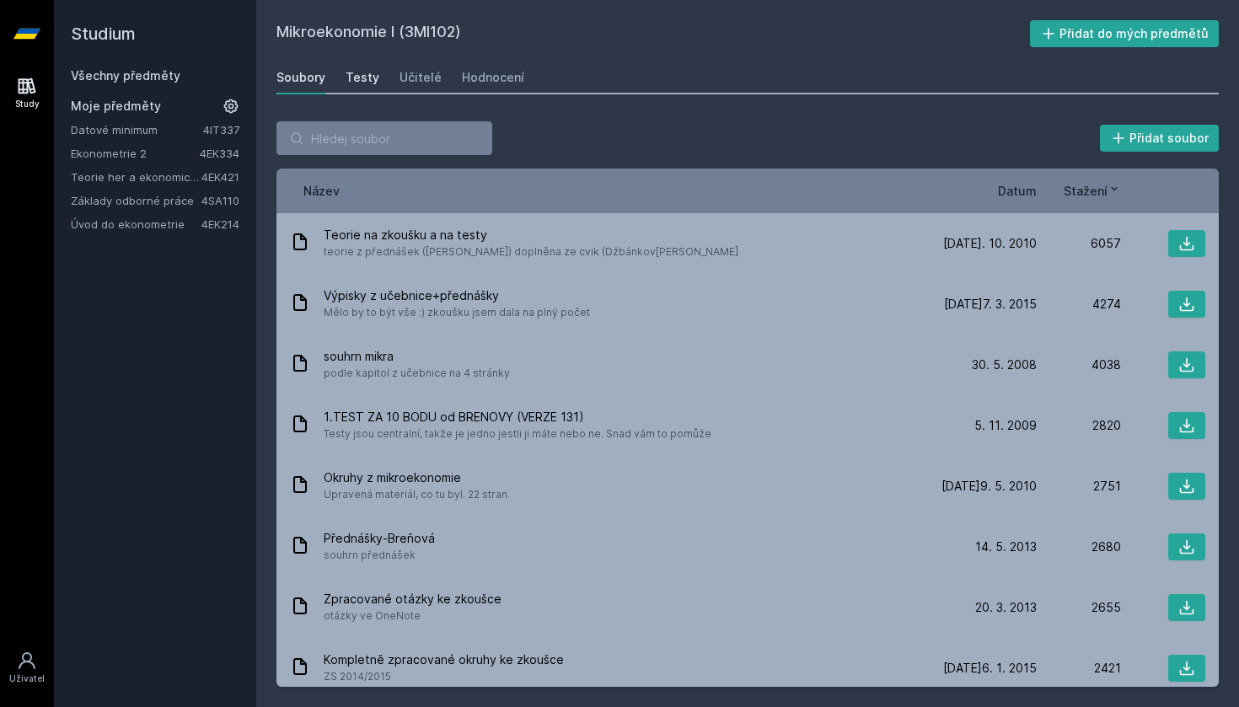
click at [359, 67] on link "Testy" at bounding box center [363, 78] width 34 height 34
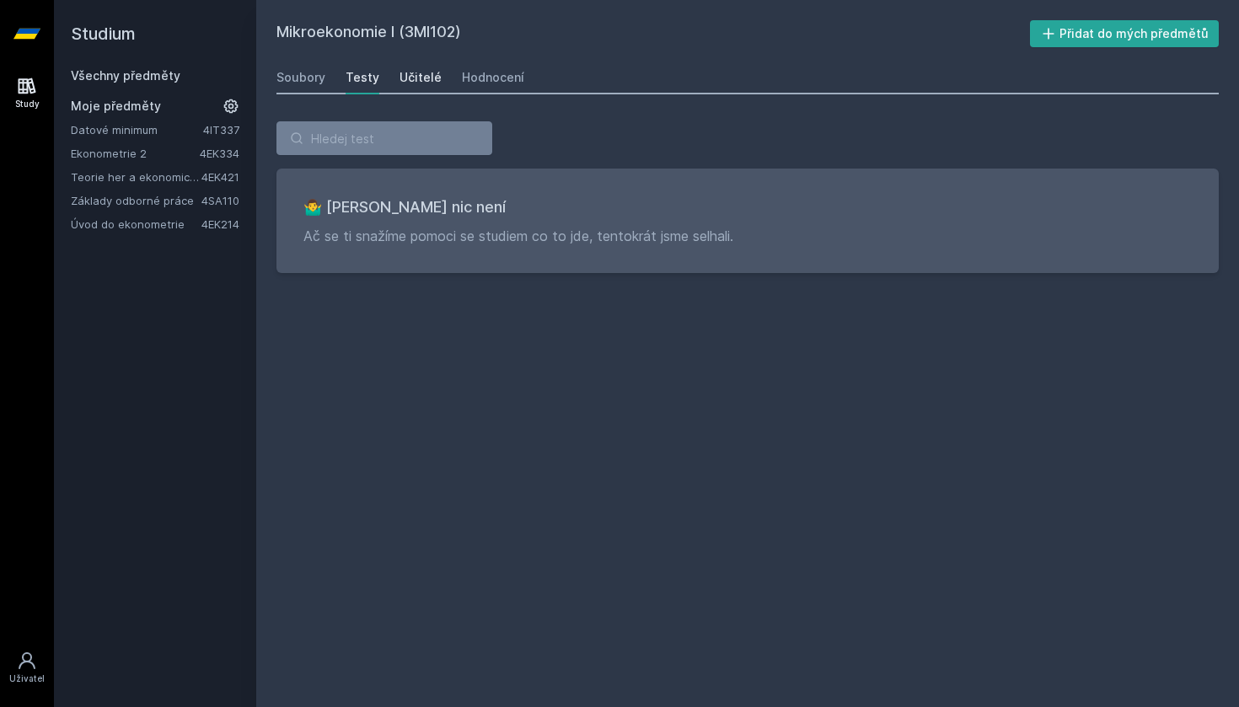
click at [423, 73] on div "Učitelé" at bounding box center [421, 77] width 42 height 17
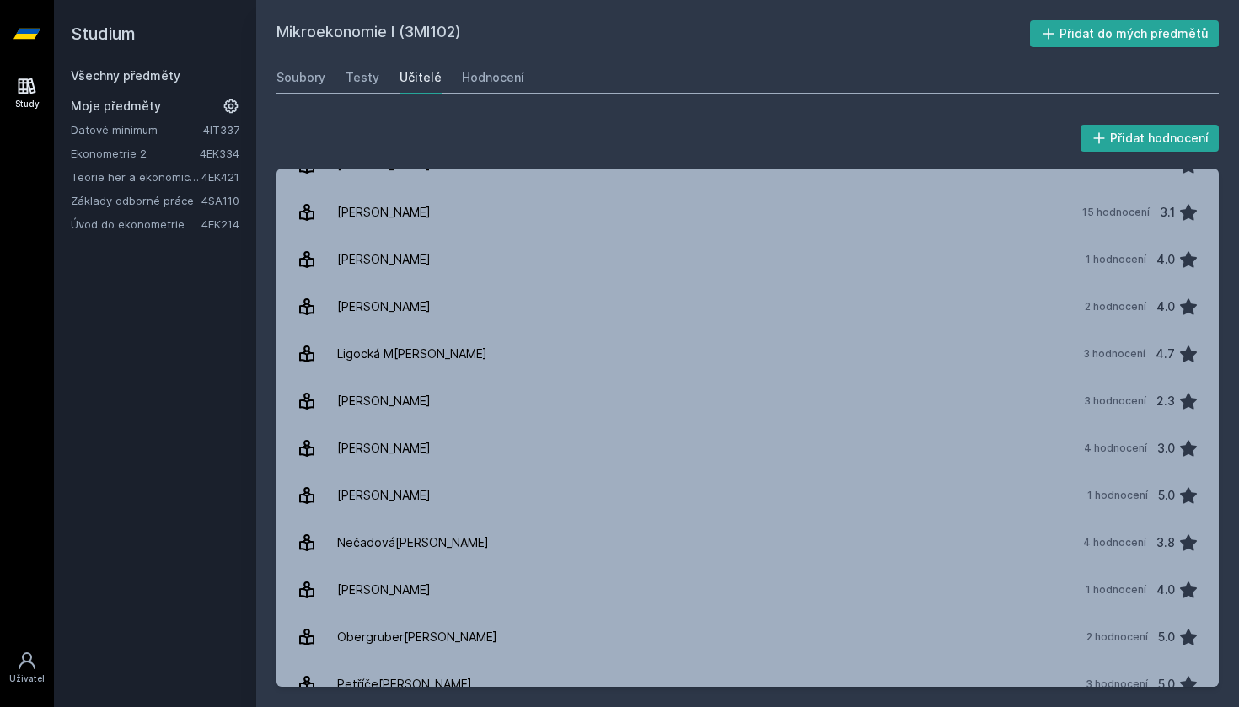
scroll to position [644, 0]
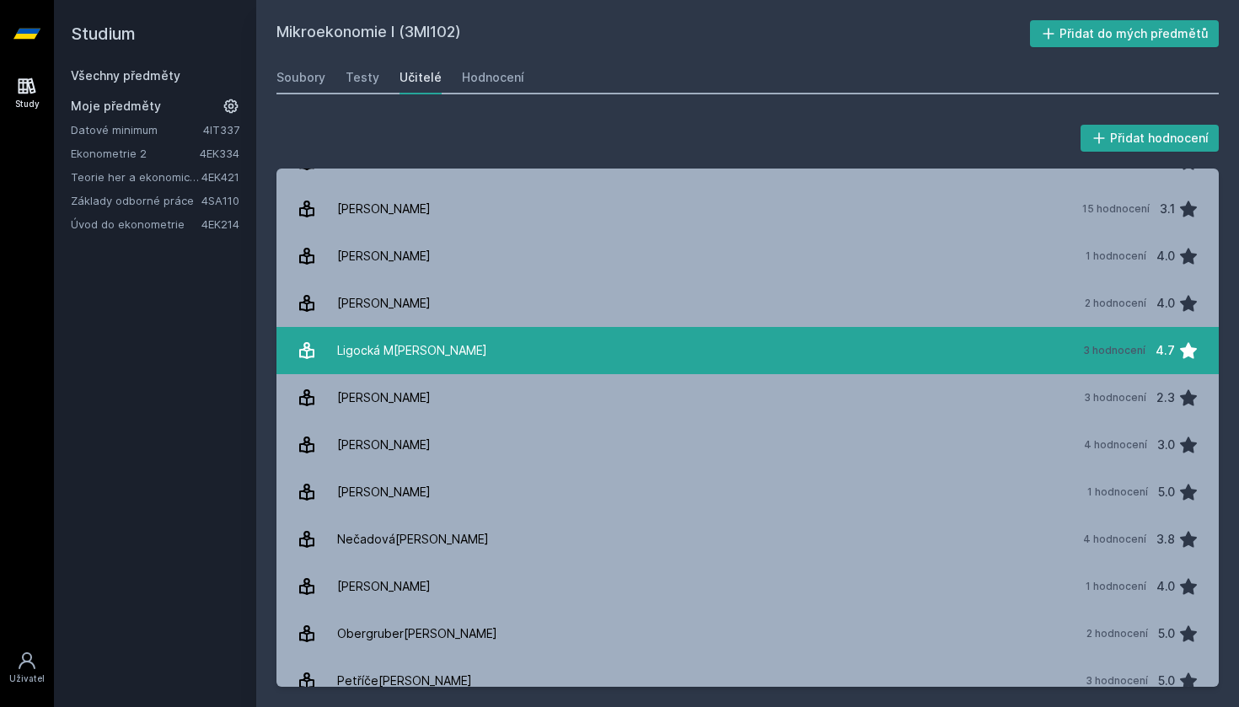
click at [442, 355] on link "Ligocká M[PERSON_NAME] 3 hodnocení 4.7" at bounding box center [747, 350] width 942 height 47
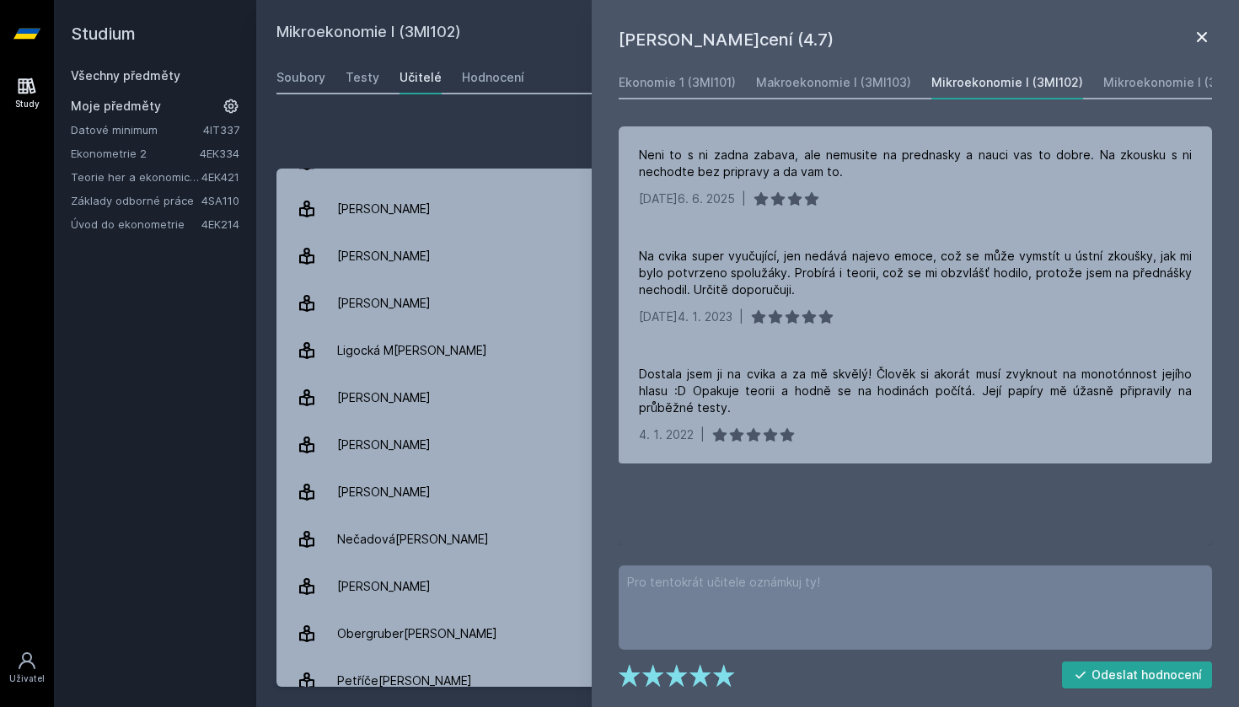
click at [1200, 39] on icon at bounding box center [1202, 37] width 10 height 10
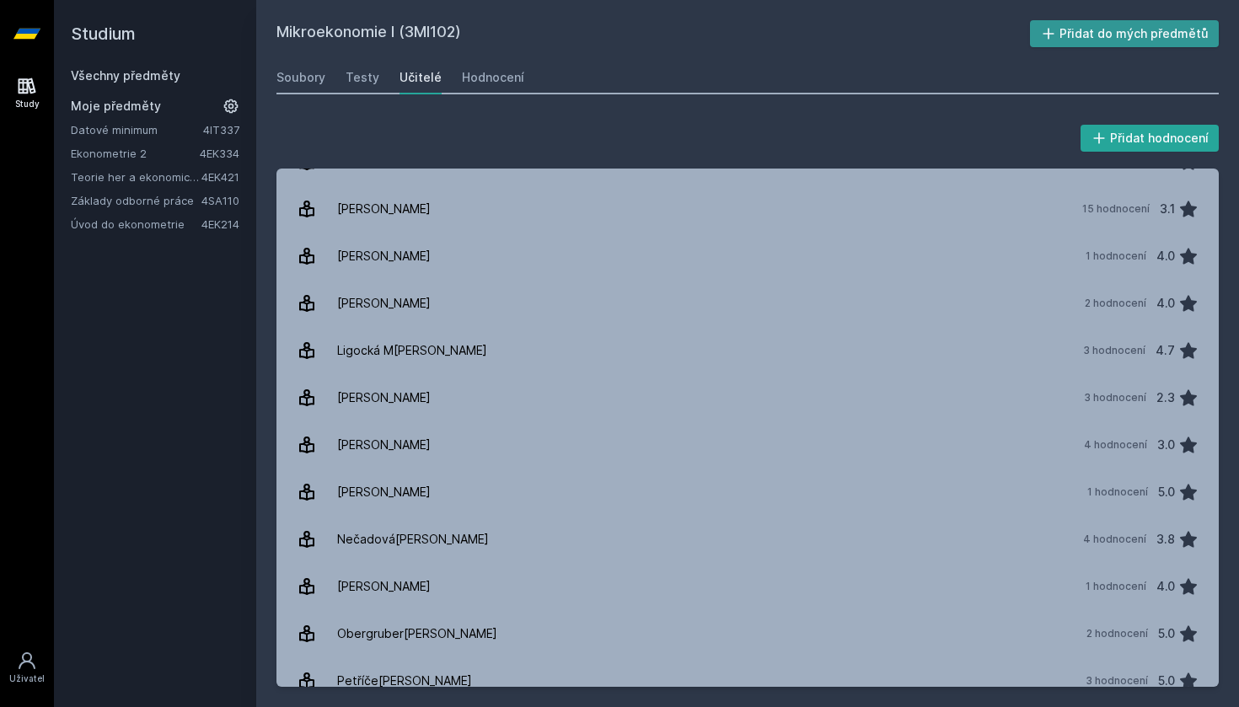
click at [1140, 44] on button "Přidat do mých předmětů" at bounding box center [1125, 33] width 190 height 27
click at [133, 76] on link "Všechny předměty" at bounding box center [126, 75] width 110 height 14
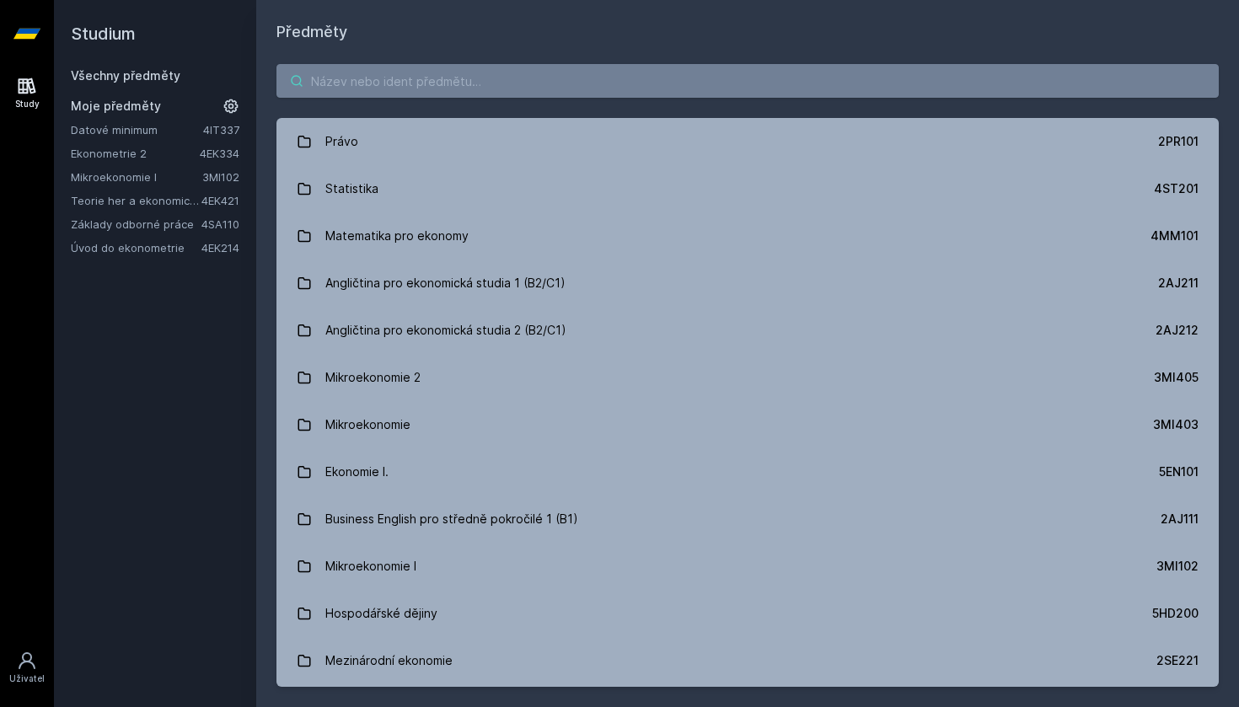
click at [433, 78] on input "search" at bounding box center [747, 81] width 942 height 34
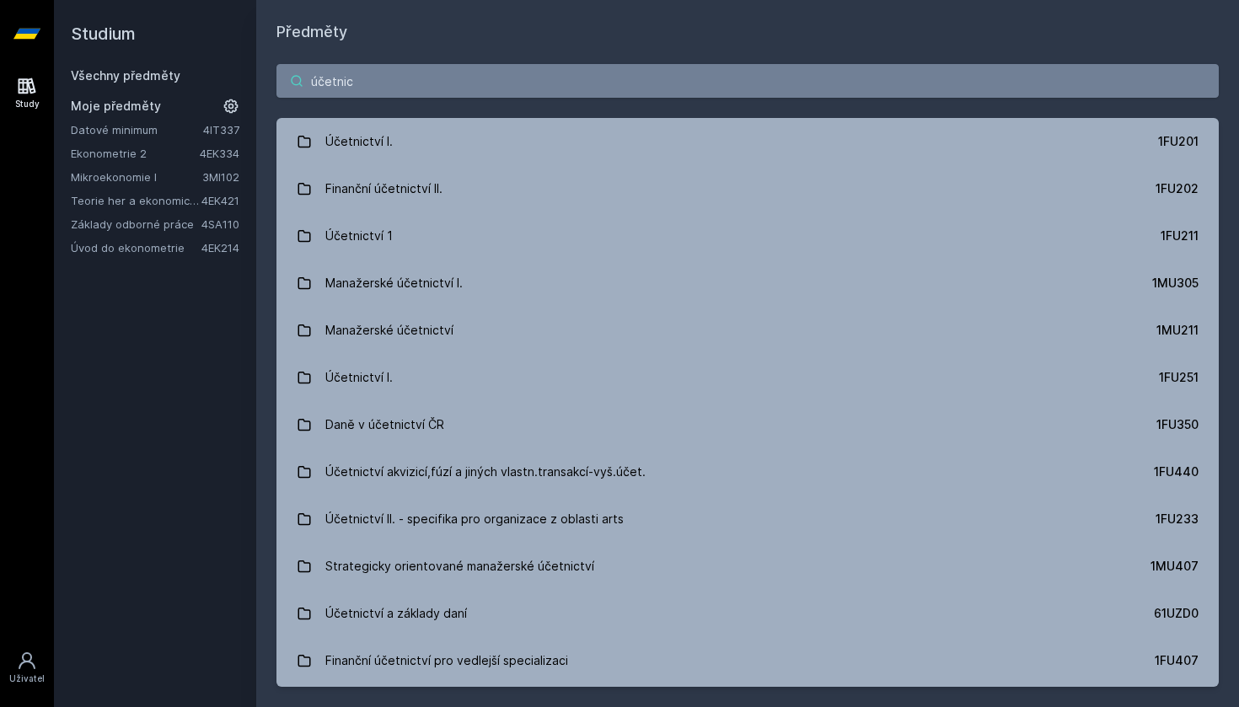
type input "účetní"
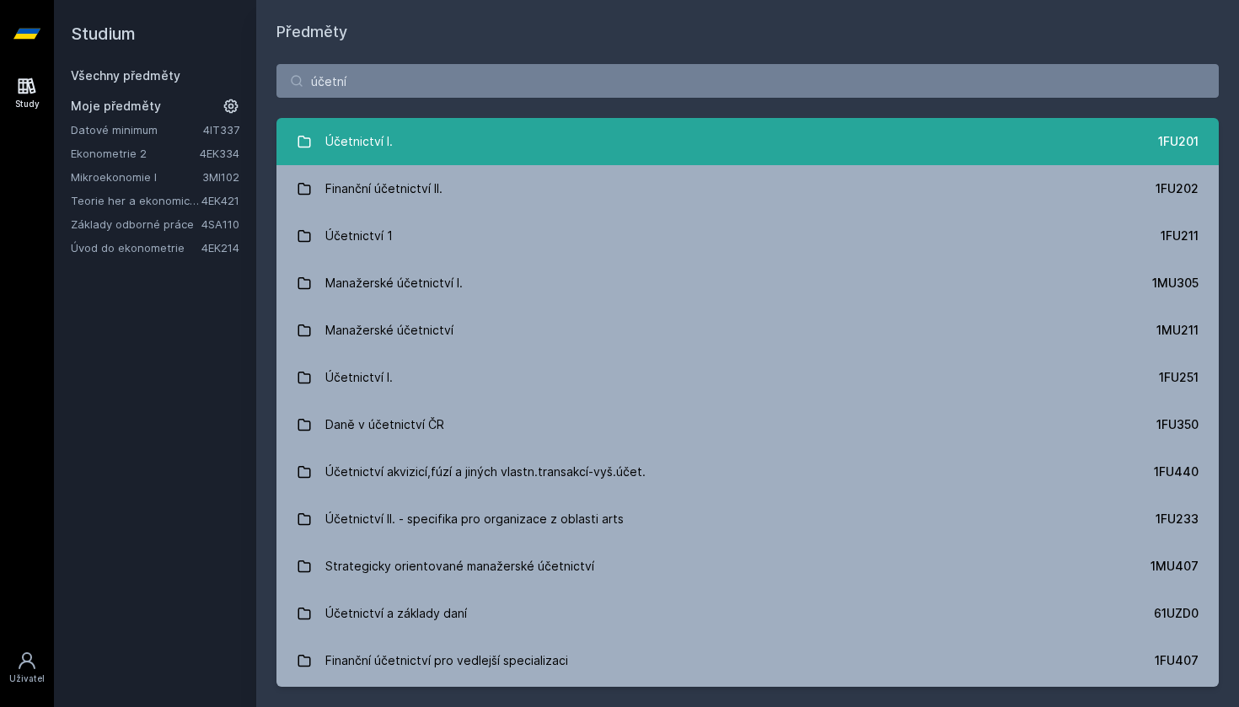
drag, startPoint x: 433, startPoint y: 78, endPoint x: 480, endPoint y: 141, distance: 78.4
click at [480, 141] on link "Účetnictví I. 1FU201" at bounding box center [747, 141] width 942 height 47
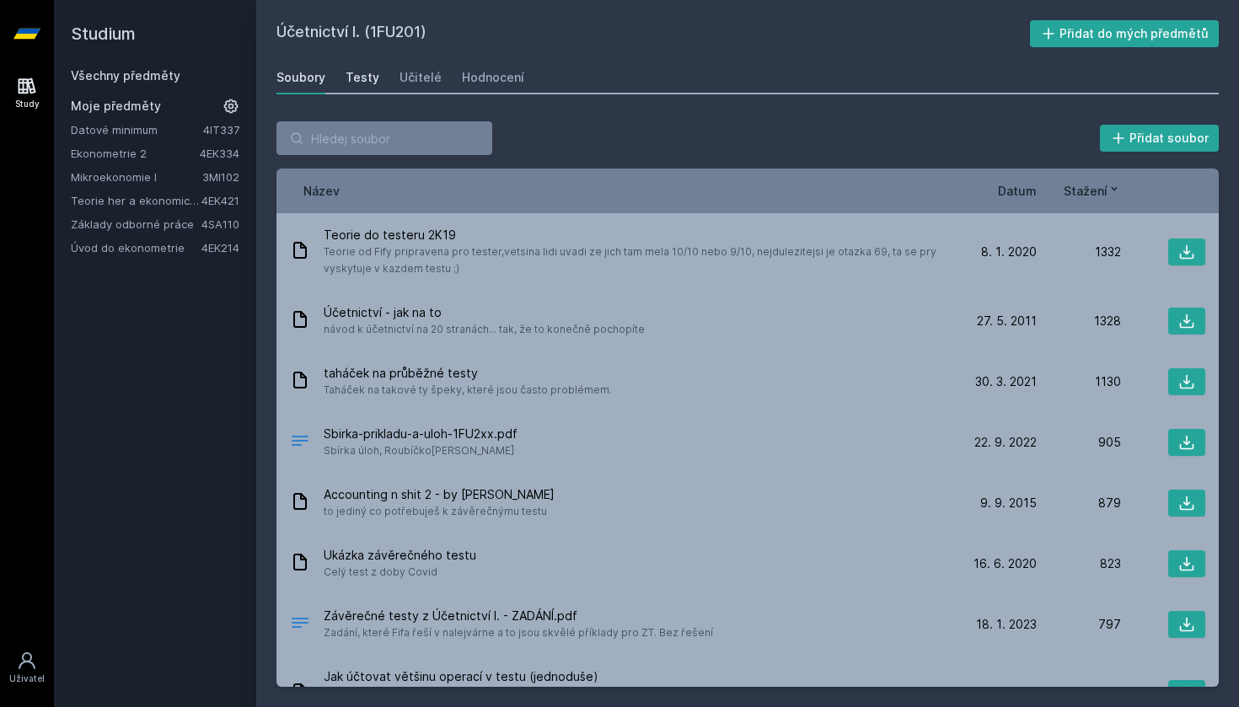
click at [361, 80] on div "Testy" at bounding box center [363, 77] width 34 height 17
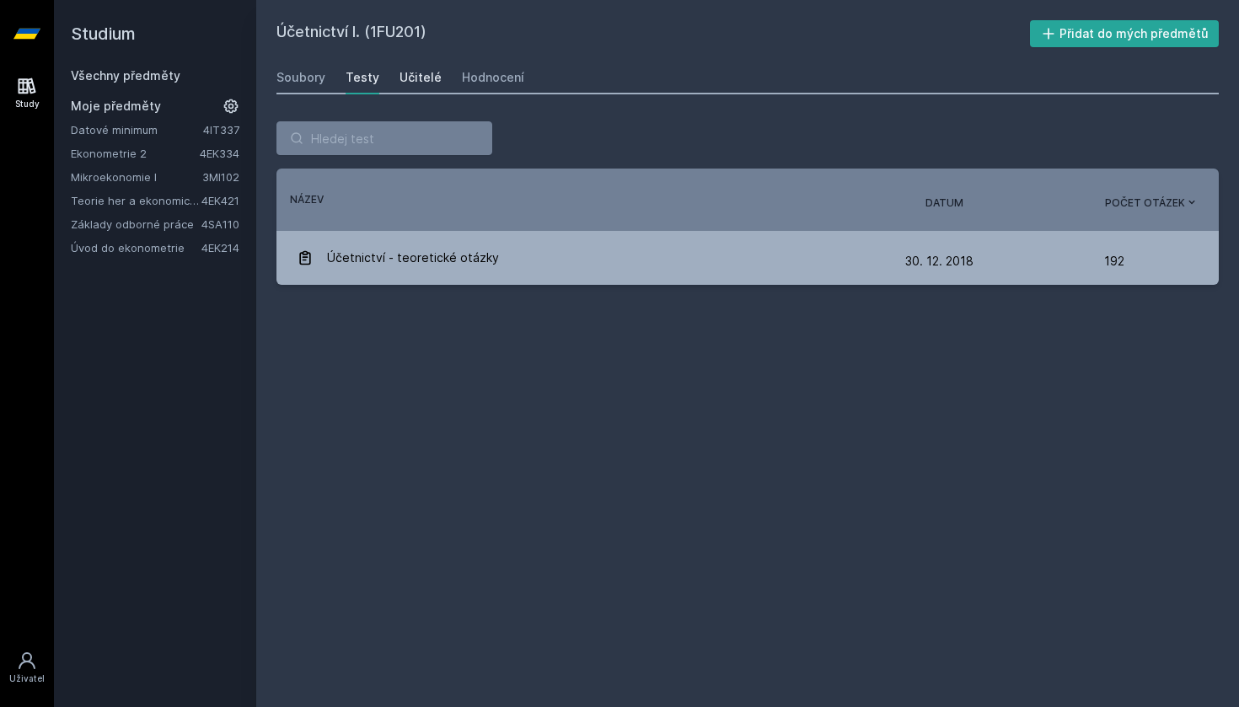
click at [400, 78] on div "Učitelé" at bounding box center [421, 77] width 42 height 17
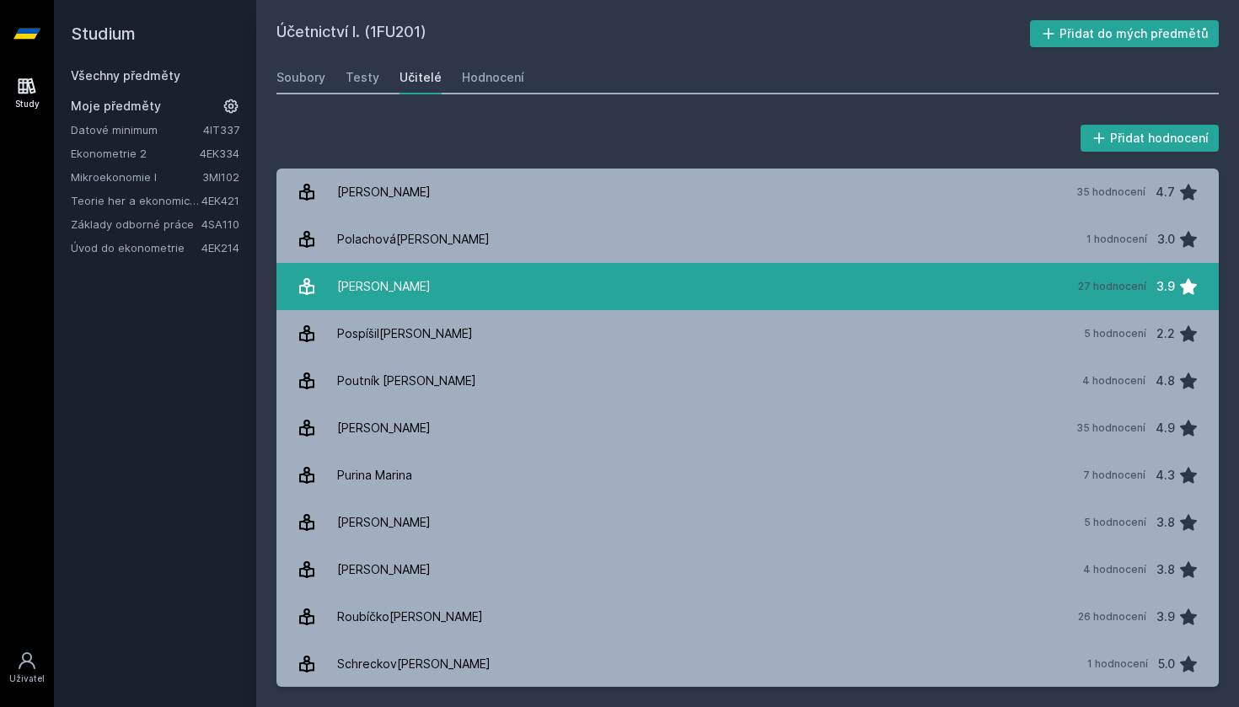
scroll to position [1747, 0]
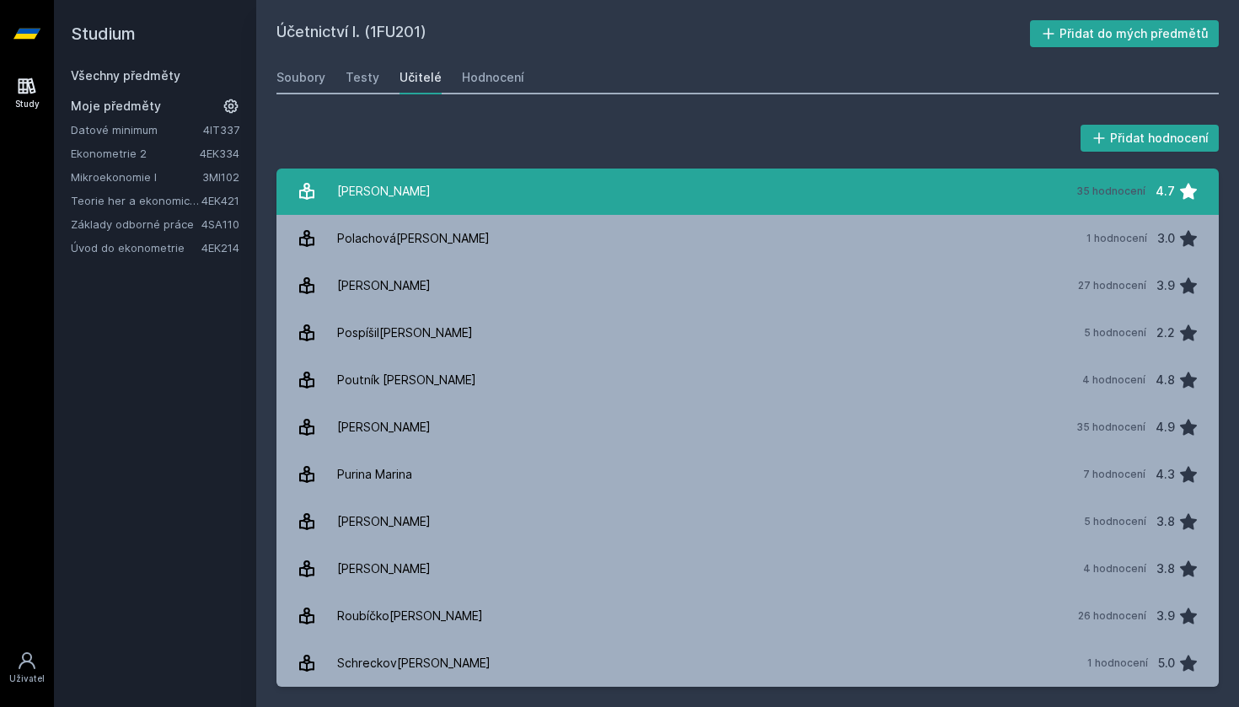
click at [496, 197] on link "Pelák [PERSON_NAME] 35 hodnocení 4.7" at bounding box center [747, 191] width 942 height 47
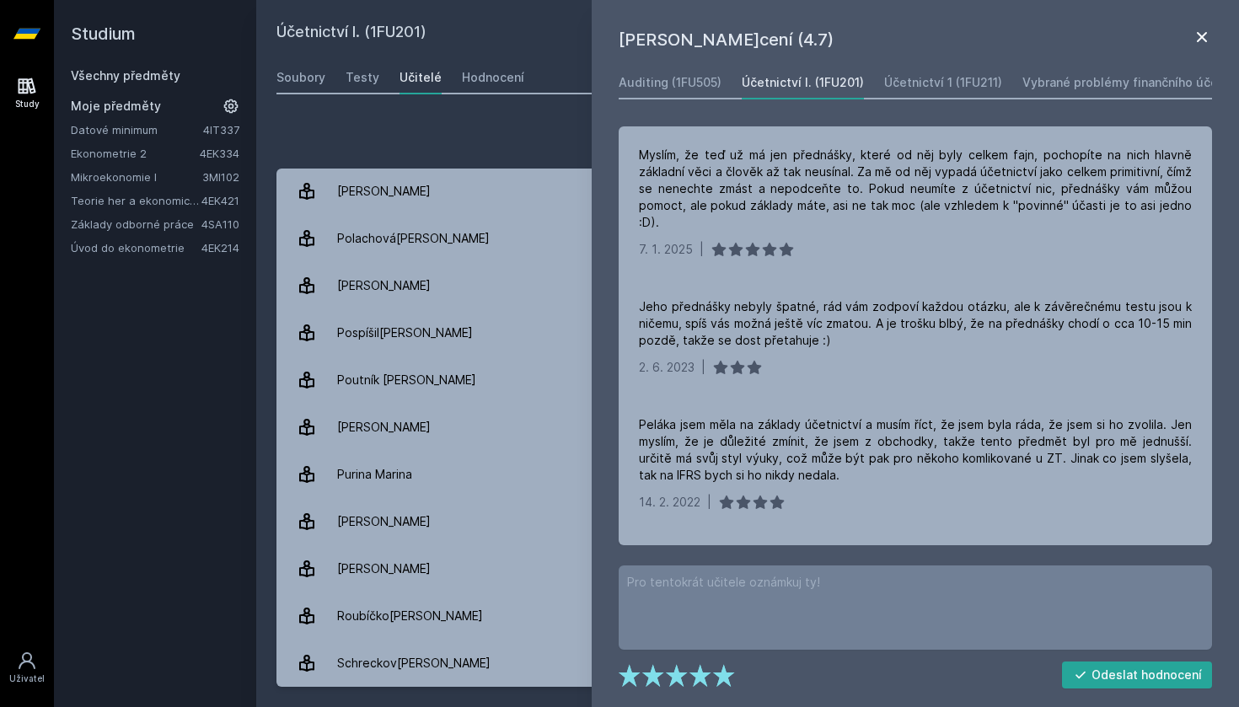
click at [1205, 36] on icon at bounding box center [1202, 37] width 20 height 20
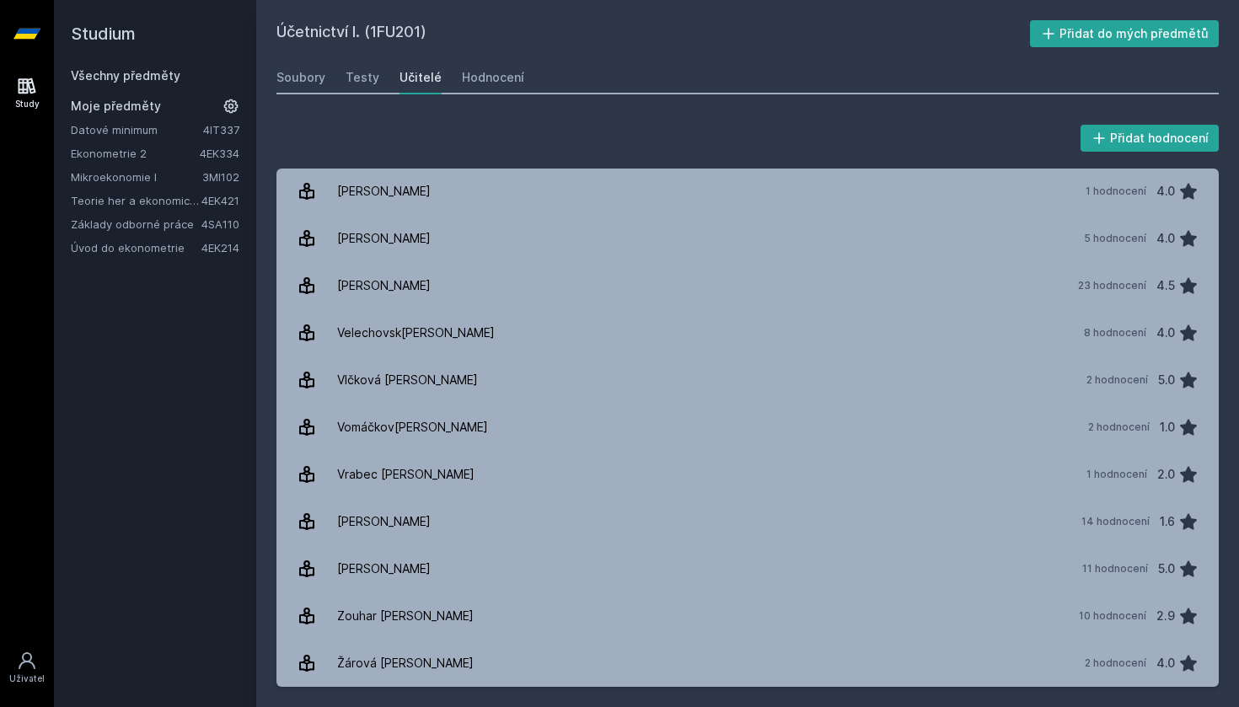
scroll to position [2927, 0]
click at [1163, 41] on button "Přidat do mých předmětů" at bounding box center [1125, 33] width 190 height 27
